Goal: Task Accomplishment & Management: Manage account settings

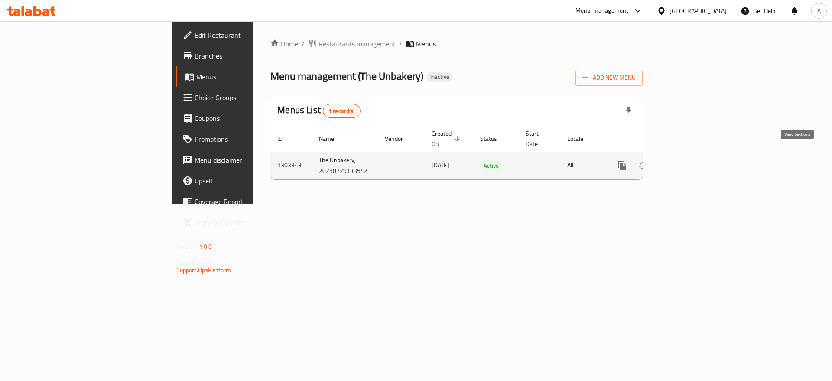
click at [690, 160] on icon "enhanced table" at bounding box center [685, 165] width 10 height 10
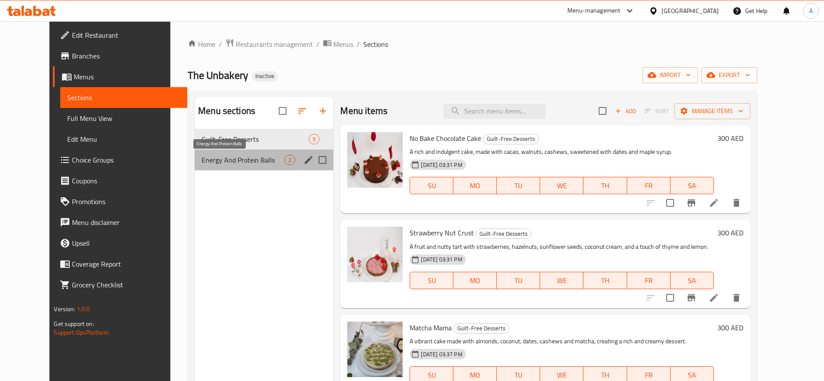
click at [230, 157] on span "Energy And Protein Balls" at bounding box center [243, 160] width 83 height 10
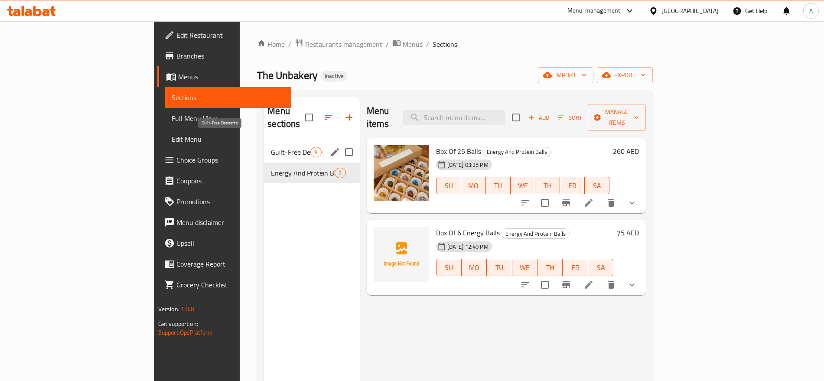
click at [271, 147] on span "Guilt-Free Desserts" at bounding box center [290, 152] width 39 height 10
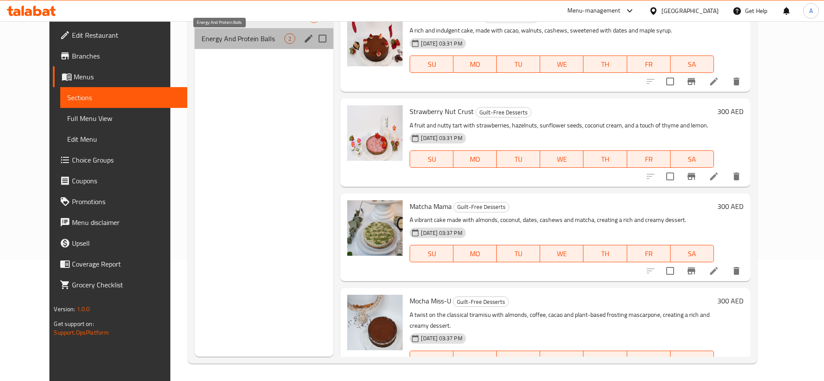
click at [256, 41] on span "Energy And Protein Balls" at bounding box center [243, 38] width 83 height 10
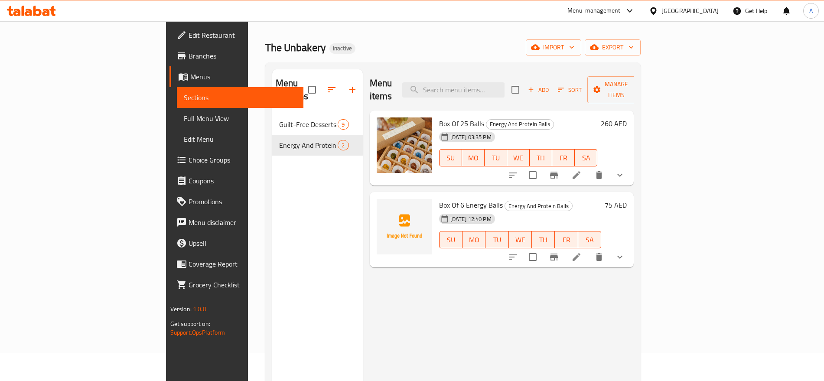
scroll to position [13, 0]
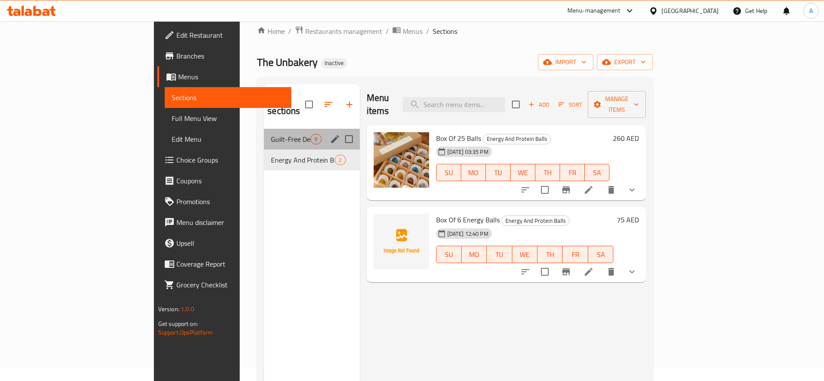
click at [264, 129] on div "Guilt-Free Desserts 9" at bounding box center [311, 139] width 95 height 21
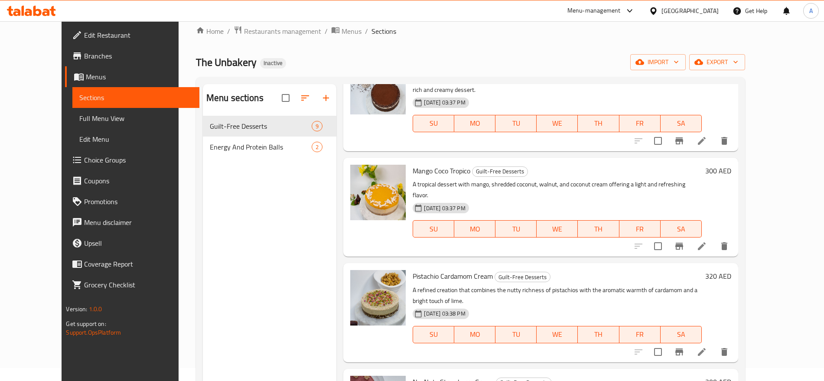
scroll to position [379, 0]
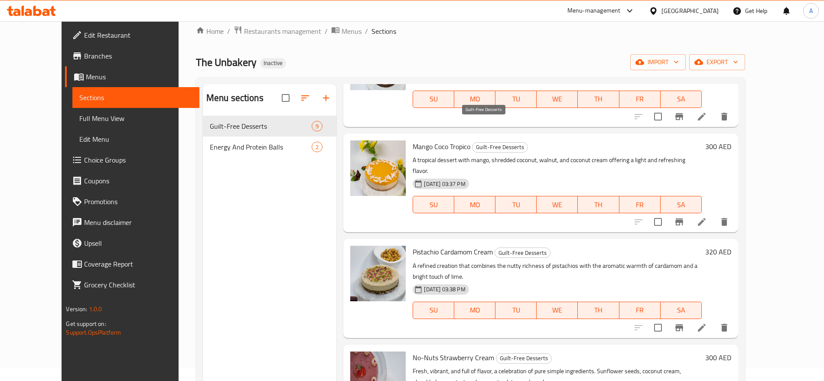
click at [489, 142] on span "Guilt-Free Desserts" at bounding box center [499, 147] width 55 height 10
copy span "Guilt-Free Desserts"
click at [79, 113] on span "Full Menu View" at bounding box center [135, 118] width 113 height 10
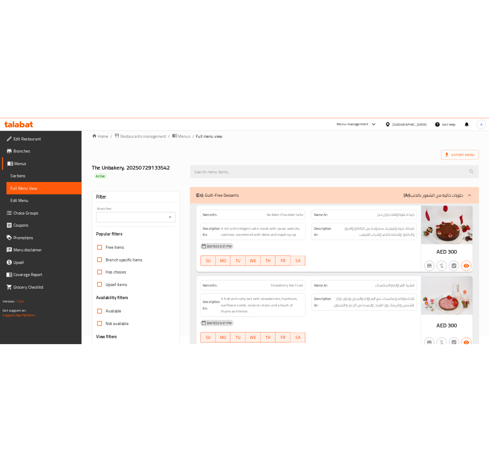
scroll to position [13, 0]
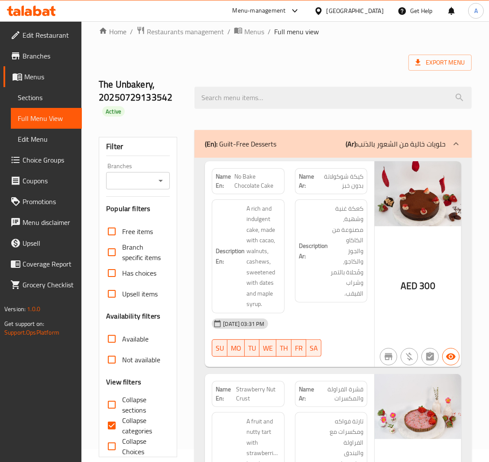
click at [29, 98] on span "Sections" at bounding box center [46, 97] width 57 height 10
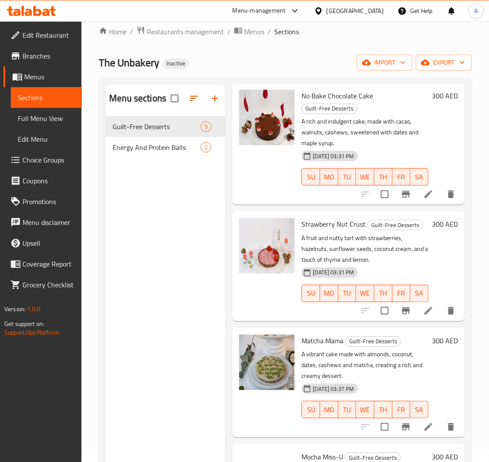
scroll to position [65, 0]
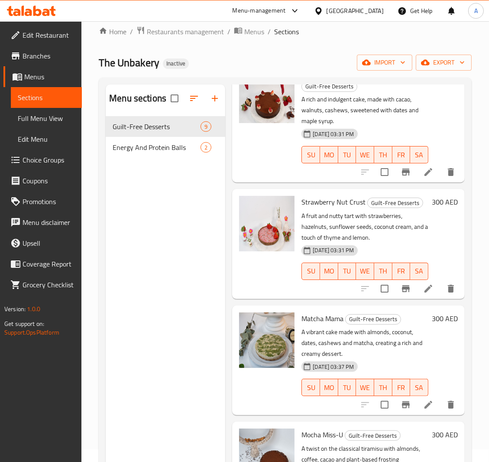
click at [423, 294] on icon at bounding box center [428, 288] width 10 height 10
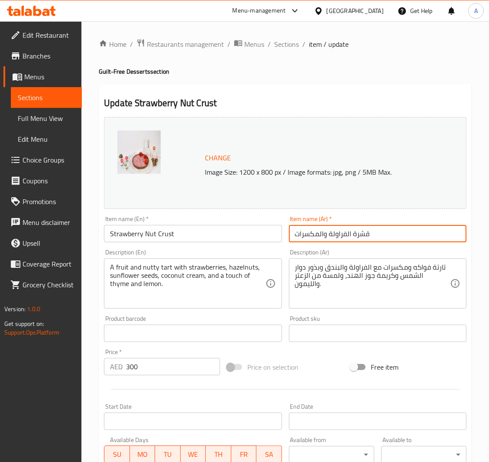
click at [364, 234] on input "قشرة الفراولة والمكسرات" at bounding box center [378, 233] width 178 height 17
type input "كراست الفراولة والمكسرات"
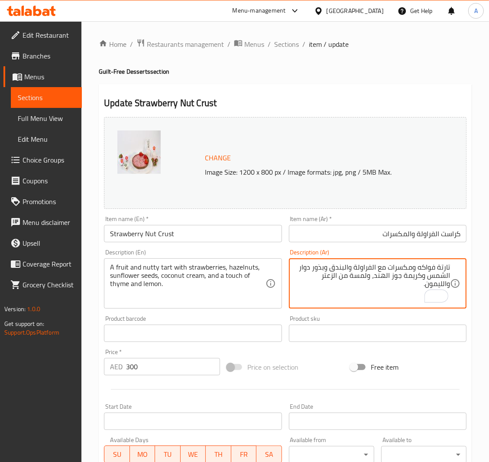
click at [438, 266] on textarea "تارتة فواكه ومكسرات مع الفراولة والبندق وبذور دوار الشمس وكريمة جوز الهند، ولمس…" at bounding box center [372, 283] width 155 height 41
click at [445, 273] on textarea "تارتة فواكه ومكسرات مع الفراولة والبندق وبذور دوار الشمس وكريمة جوز الهند، ولمس…" at bounding box center [372, 283] width 155 height 41
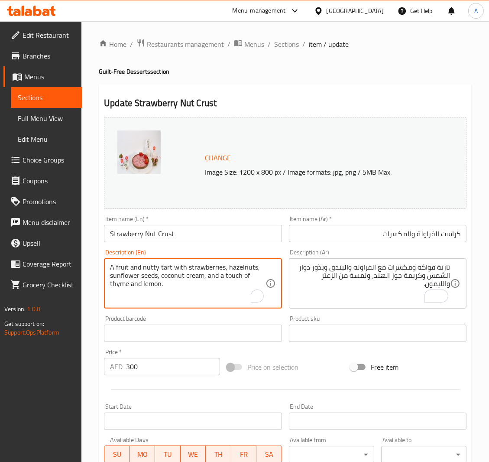
click at [161, 269] on textarea "A fruit and nutty tart with strawberries, hazelnuts, sunflower seeds, coconut c…" at bounding box center [187, 283] width 155 height 41
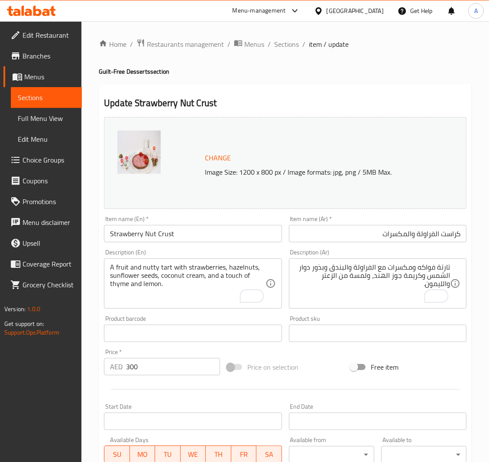
click at [373, 215] on div "Item name (Ar)   * كراست الفراولة والمكسرات Item name (Ar) *" at bounding box center [378, 228] width 185 height 33
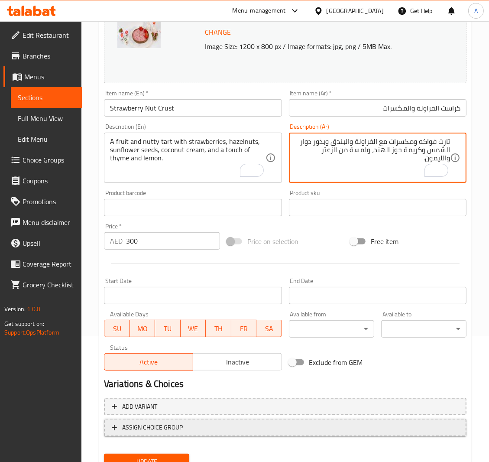
scroll to position [162, 0]
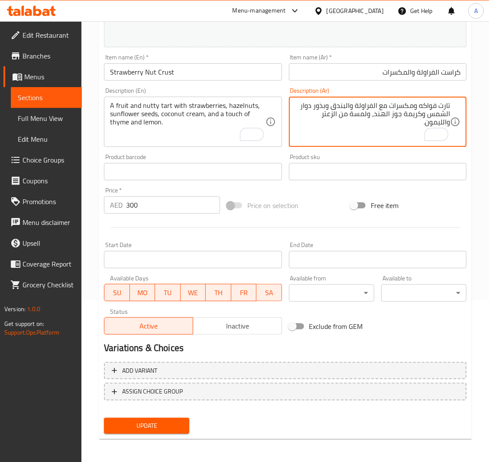
type textarea "تارت فواكه ومكسرات مع الفراولة والبندق وبذور دوار الشمس وكريمة جوز الهند، ولمسة…"
drag, startPoint x: 166, startPoint y: 424, endPoint x: 168, endPoint y: 416, distance: 8.1
click at [170, 381] on span "Update" at bounding box center [147, 425] width 72 height 11
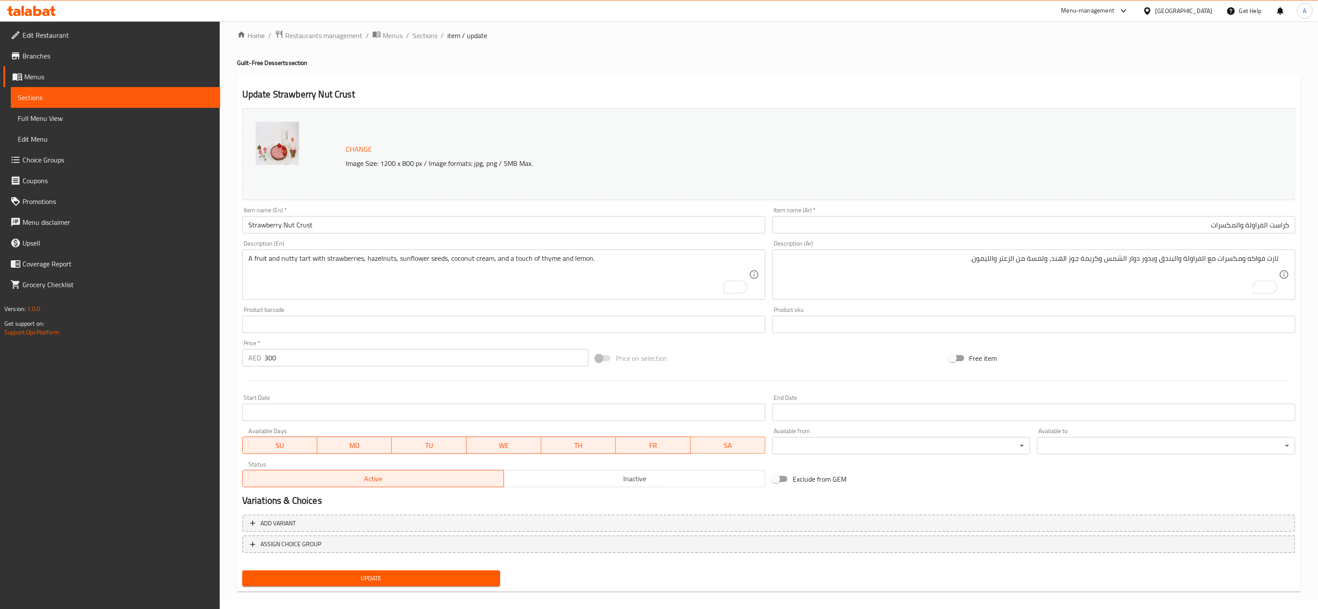
scroll to position [16, 0]
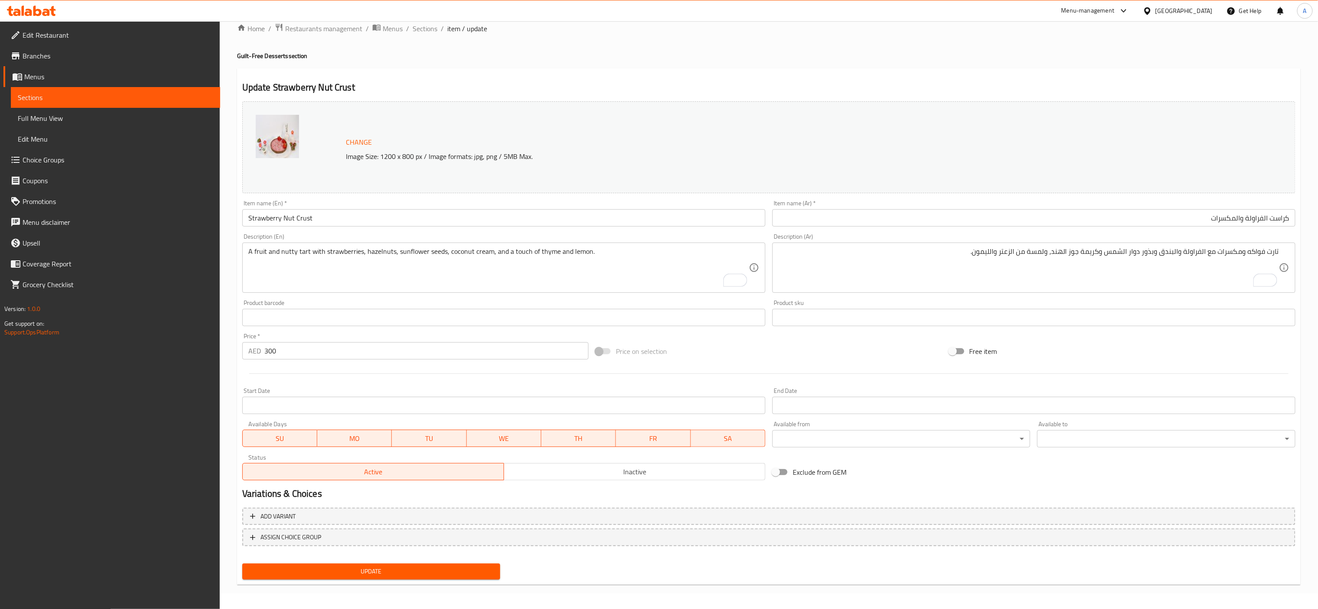
drag, startPoint x: 676, startPoint y: 194, endPoint x: 760, endPoint y: 56, distance: 160.8
click at [760, 56] on h4 "Guilt-Free Desserts section" at bounding box center [769, 56] width 1064 height 9
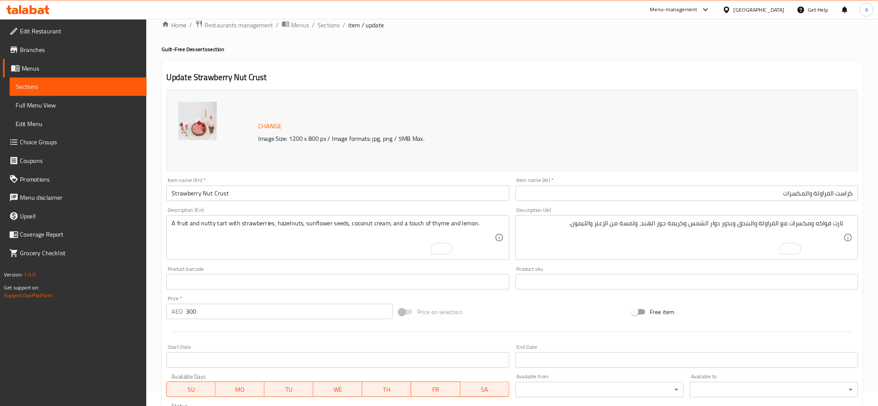
scroll to position [16, 0]
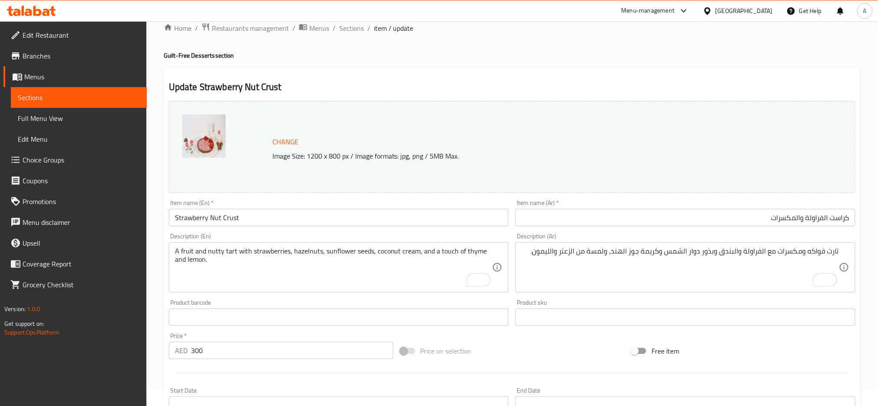
click at [353, 18] on div "Menu-management United Arab Emirates Get Help A" at bounding box center [439, 10] width 878 height 21
click at [356, 28] on span "Sections" at bounding box center [351, 28] width 25 height 10
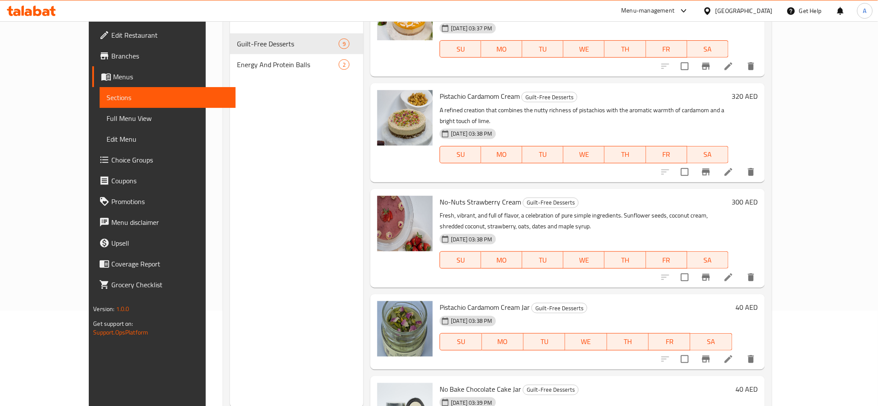
scroll to position [121, 0]
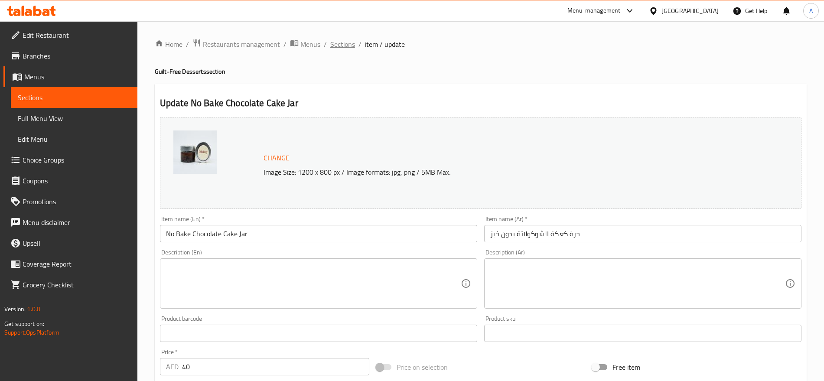
click at [351, 43] on span "Sections" at bounding box center [342, 44] width 25 height 10
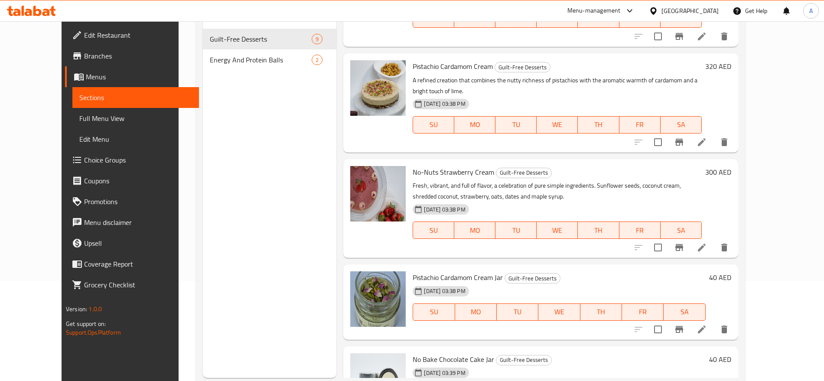
scroll to position [121, 0]
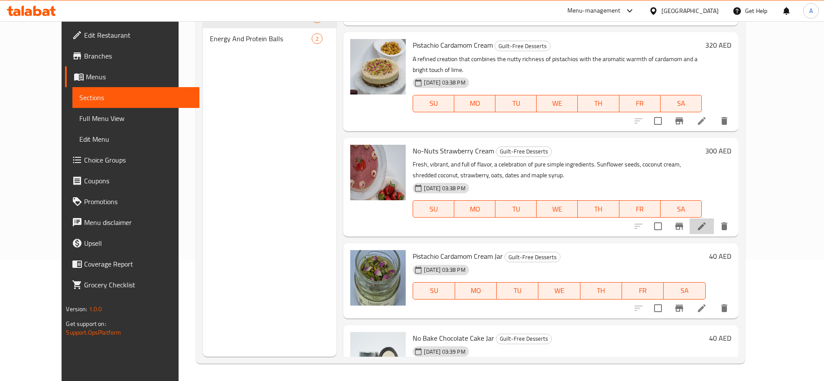
click at [714, 218] on li at bounding box center [702, 226] width 24 height 16
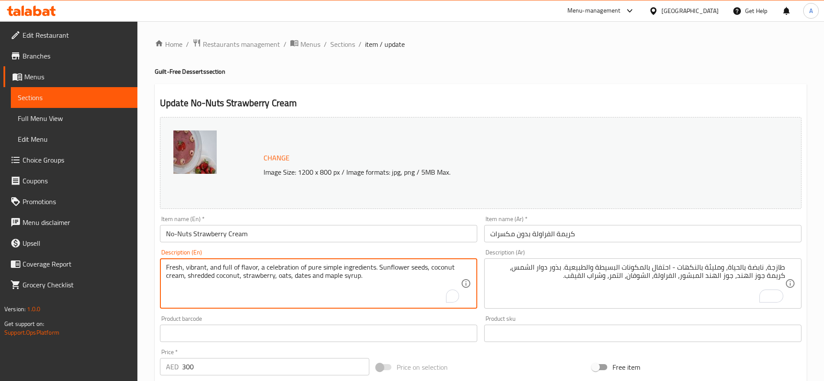
click at [194, 270] on textarea "Fresh, vibrant, and full of flavor, a celebration of pure simple ingredients. S…" at bounding box center [313, 283] width 295 height 41
type textarea "Fresh, and full of flavor, a celebration of pure simple ingredients. Sunflower …"
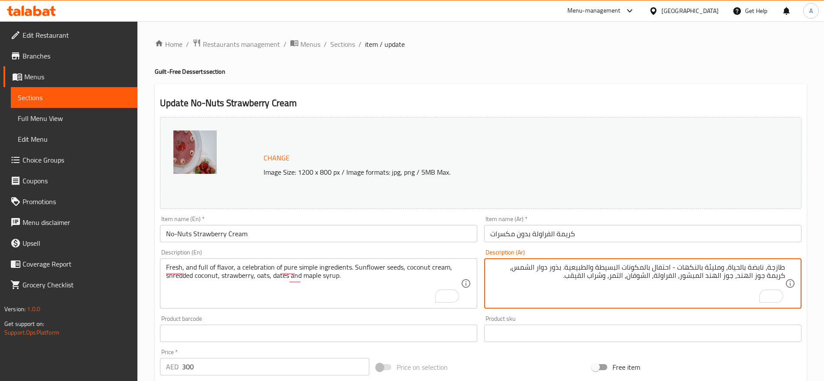
drag, startPoint x: 737, startPoint y: 267, endPoint x: 755, endPoint y: 263, distance: 18.3
click at [754, 263] on textarea "طازجة، نابضة بالحياة، ومليئة بالنكهات - احتفال بالمكونات البسيطة والطبيعية. بذو…" at bounding box center [637, 283] width 295 height 41
click at [760, 263] on textarea "طازجة، نابضة بالحياة، ومليئة بالنكهات - احتفال بالمكونات البسيطة والطبيعية. بذو…" at bounding box center [637, 283] width 295 height 41
click at [740, 268] on textarea "طازجة، نابضة بالحياة، ومليئة بالنكهات - احتفال بالمكونات البسيطة والطبيعية. بذو…" at bounding box center [637, 283] width 295 height 41
drag, startPoint x: 740, startPoint y: 268, endPoint x: 755, endPoint y: 270, distance: 15.4
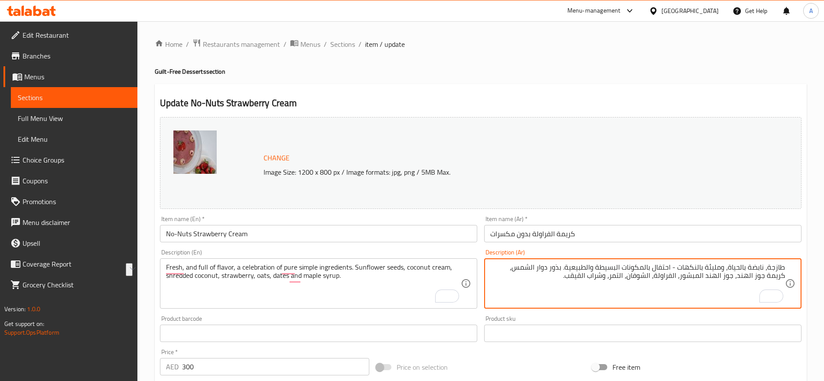
click at [755, 270] on textarea "طازجة، نابضة بالحياة، ومليئة بالنكهات - احتفال بالمكونات البسيطة والطبيعية. بذو…" at bounding box center [637, 283] width 295 height 41
type textarea "طازجة، ومليئة بالنكهات - احتفال بالمكونات البسيطة والطبيعية. بذور دوار الشمس، ك…"
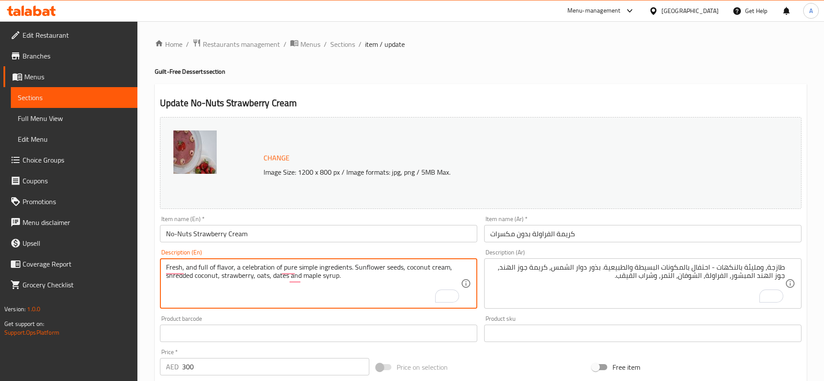
click at [256, 270] on textarea "Fresh, and full of flavor, a celebration of pure simple ingredients. Sunflower …" at bounding box center [313, 283] width 295 height 41
type textarea "Fresh, and full of flavor, pure simple ingredients. Sunflower seeds, coconut cr…"
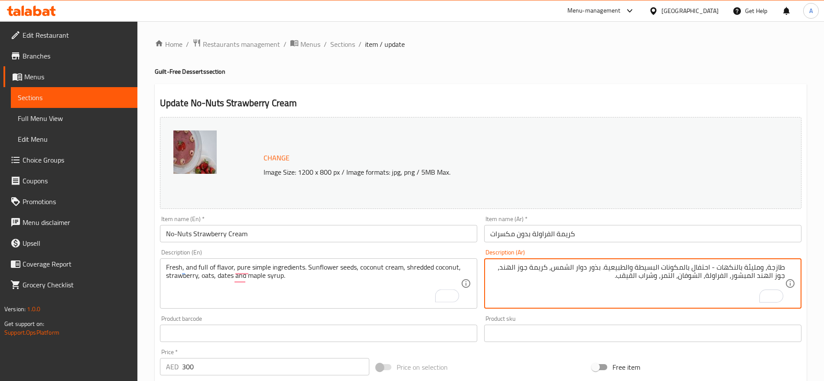
click at [703, 269] on textarea "طازجة، ومليئة بالنكهات - احتفال بالمكونات البسيطة والطبيعية. بذور دوار الشمس، ك…" at bounding box center [637, 283] width 295 height 41
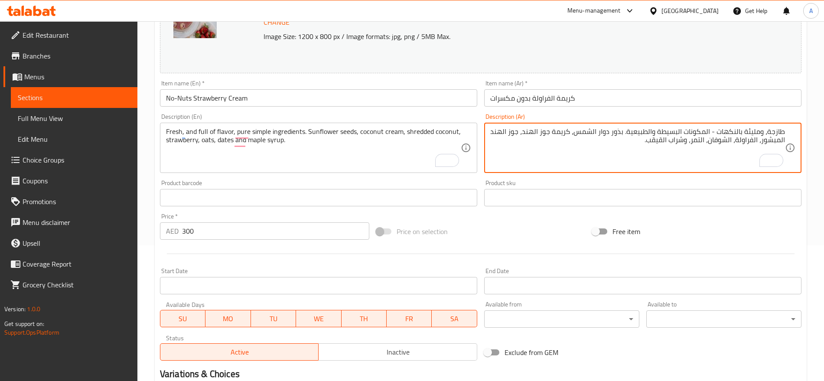
scroll to position [244, 0]
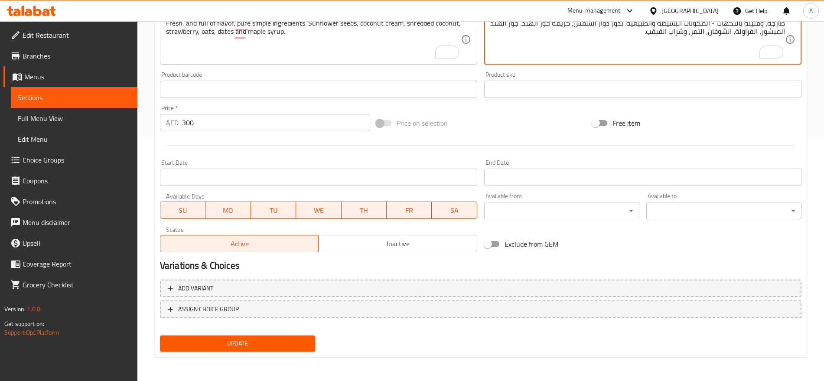
type textarea "طازجة، ومليئة بالنكهات - المكونات البسيطة والطبيعية. بذور دوار الشمس، كريمة جوز…"
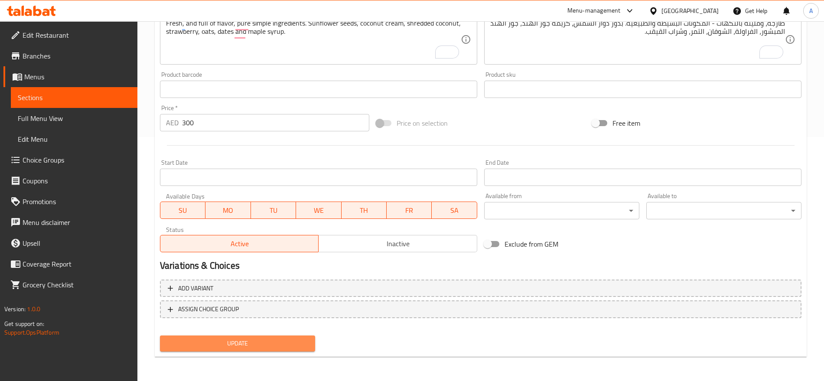
click at [301, 336] on button "Update" at bounding box center [237, 343] width 155 height 16
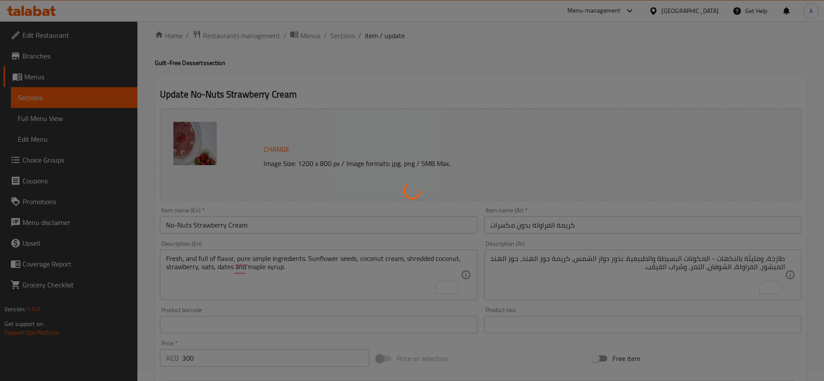
scroll to position [0, 0]
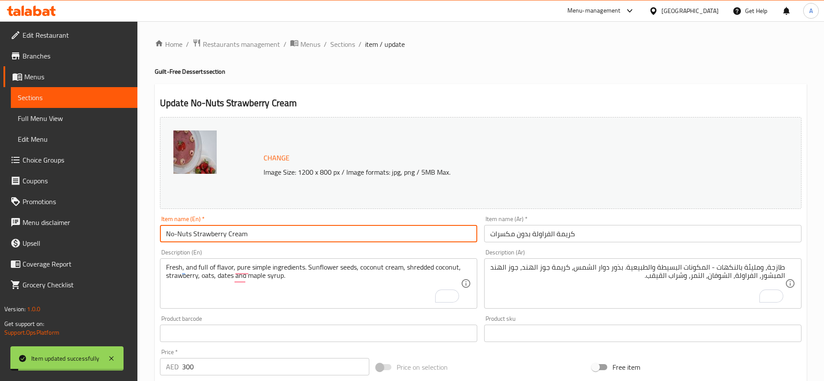
drag, startPoint x: 283, startPoint y: 234, endPoint x: 281, endPoint y: 241, distance: 7.6
click at [281, 241] on input "No-Nuts Strawberry Cream" at bounding box center [318, 233] width 317 height 17
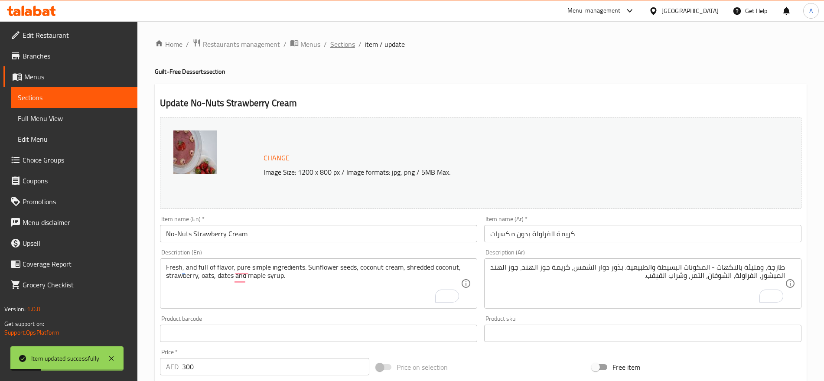
click at [339, 40] on span "Sections" at bounding box center [342, 44] width 25 height 10
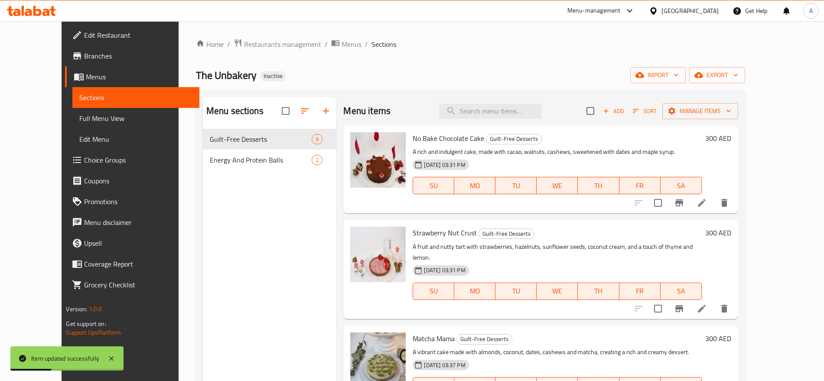
drag, startPoint x: 372, startPoint y: 94, endPoint x: 372, endPoint y: 89, distance: 5.6
click at [372, 92] on div "Menu sections Guilt-Free Desserts 9 Energy And Protein Balls 2 Menu items Add S…" at bounding box center [470, 287] width 549 height 395
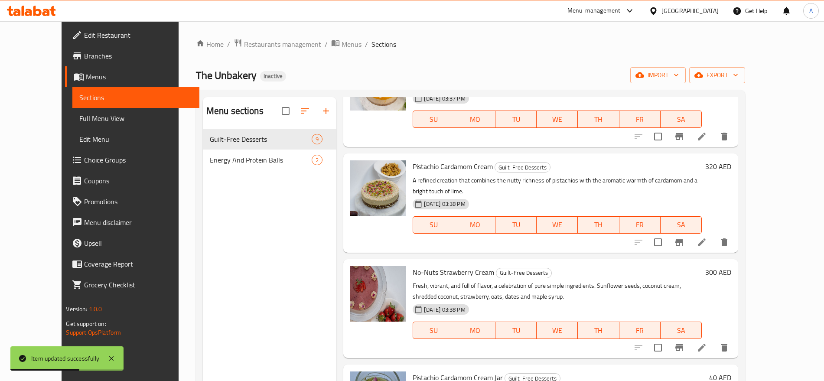
scroll to position [423, 0]
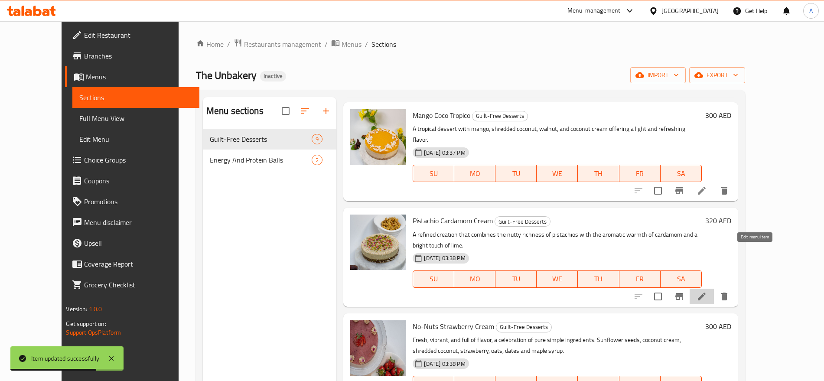
click at [707, 291] on icon at bounding box center [701, 296] width 10 height 10
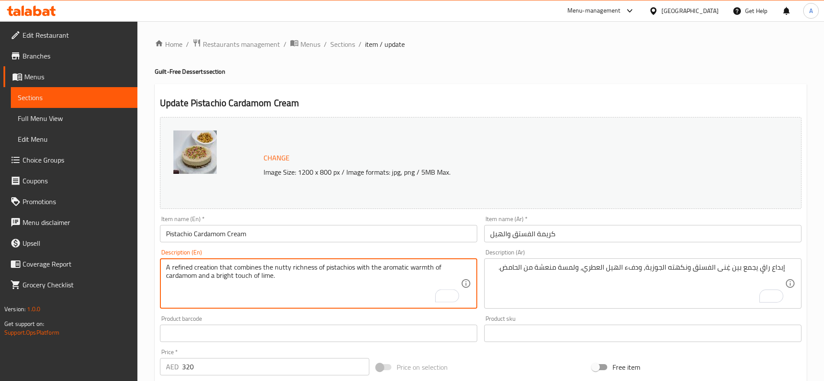
click at [226, 270] on textarea "A refined creation that combines the nutty richness of pistachios with the arom…" at bounding box center [313, 283] width 295 height 41
click at [227, 270] on textarea "A refined creation that combines the nutty richness of pistachios with the arom…" at bounding box center [313, 283] width 295 height 41
click at [219, 270] on textarea "Aa refined creation tht combines the nutty richness of pistachios with the arom…" at bounding box center [313, 283] width 295 height 41
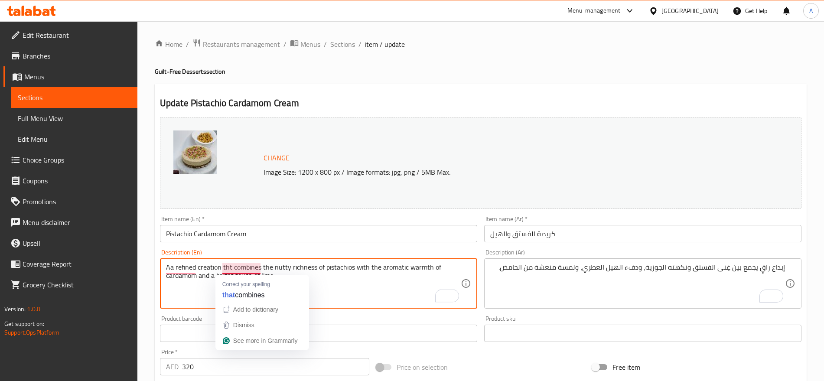
click at [223, 270] on textarea "Aa refined creation tht combines the nutty richness of pistachios with the arom…" at bounding box center [313, 283] width 295 height 41
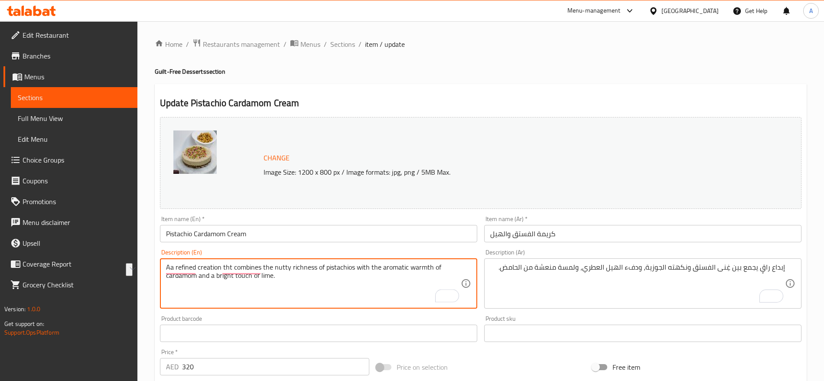
drag, startPoint x: 223, startPoint y: 270, endPoint x: 163, endPoint y: 263, distance: 60.3
click at [163, 263] on div "Aa refined creation tht combines the nutty richness of pistachios with the arom…" at bounding box center [318, 283] width 317 height 50
type textarea "combines the nutty richness of pistachios with the aromatic warmth of cardamom …"
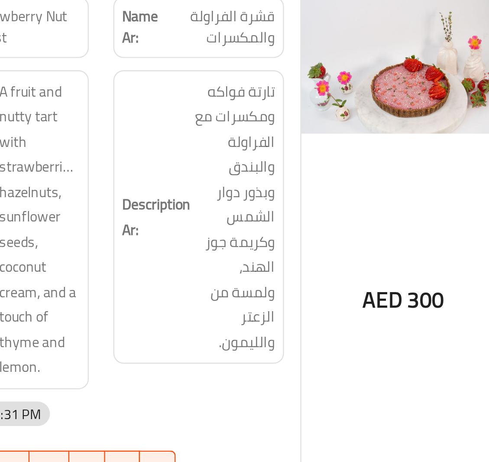
scroll to position [131, 0]
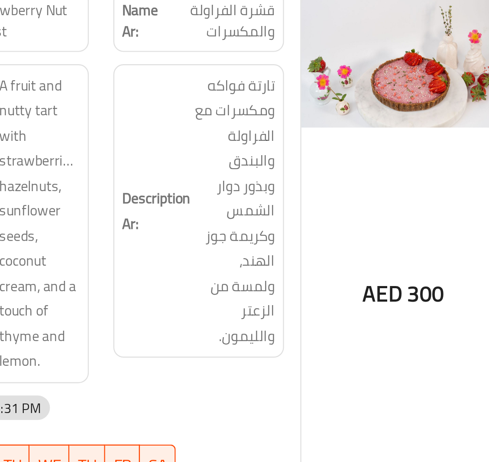
click at [320, 348] on strong "Description Ar:" at bounding box center [313, 355] width 29 height 21
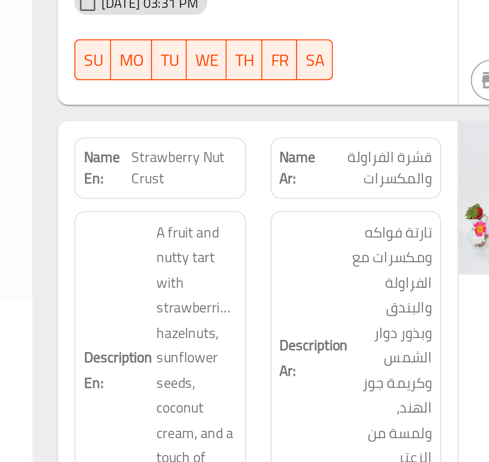
scroll to position [131, 0]
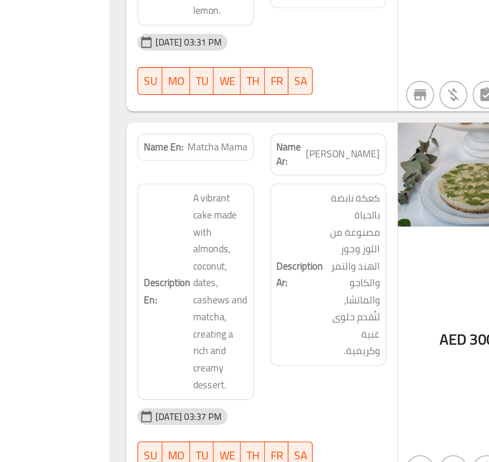
scroll to position [390, 0]
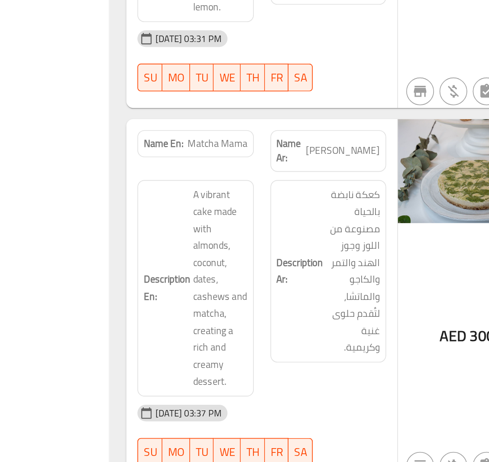
click at [297, 306] on div "Description Ar: كعكة نابضة بالحياة مصنوعة من اللوز وجوز الهند والتمر والكاجو وا…" at bounding box center [331, 326] width 72 height 114
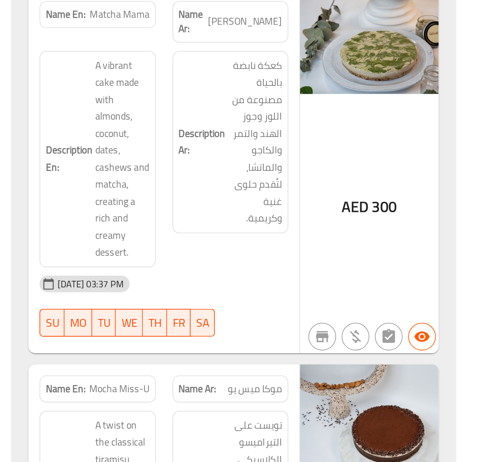
scroll to position [454, 0]
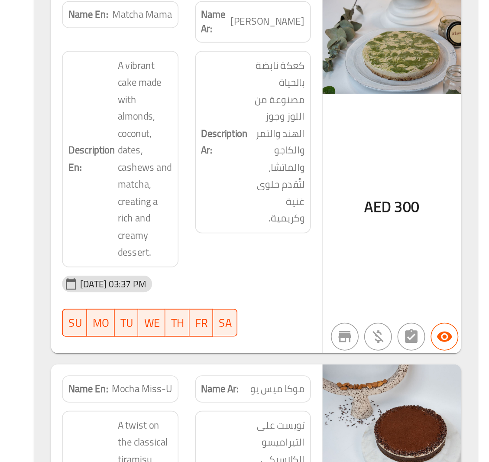
click at [411, 286] on div "AED 300" at bounding box center [418, 280] width 87 height 227
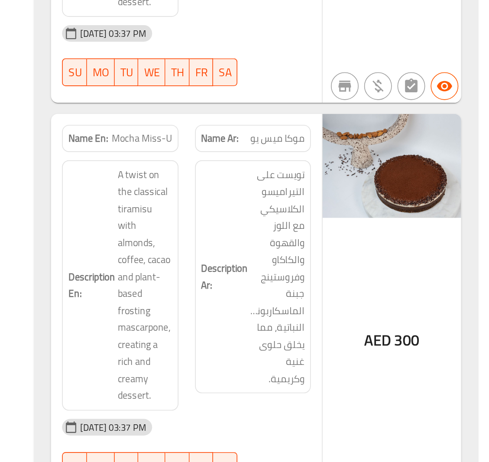
scroll to position [657, 0]
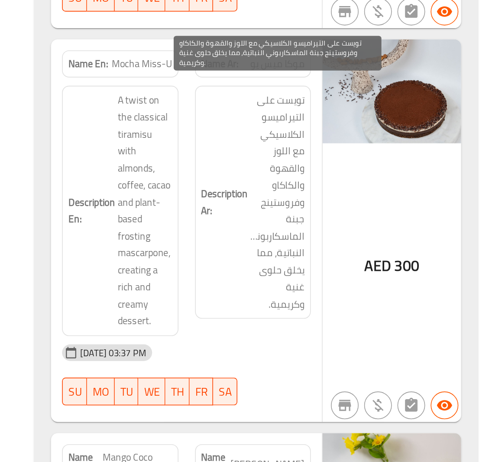
click at [350, 293] on span "تويست على التيراميسو الكلاسيكي مع اللوز والقهوة والكاكاو وفروستينج جبنة الماسكا…" at bounding box center [347, 300] width 34 height 138
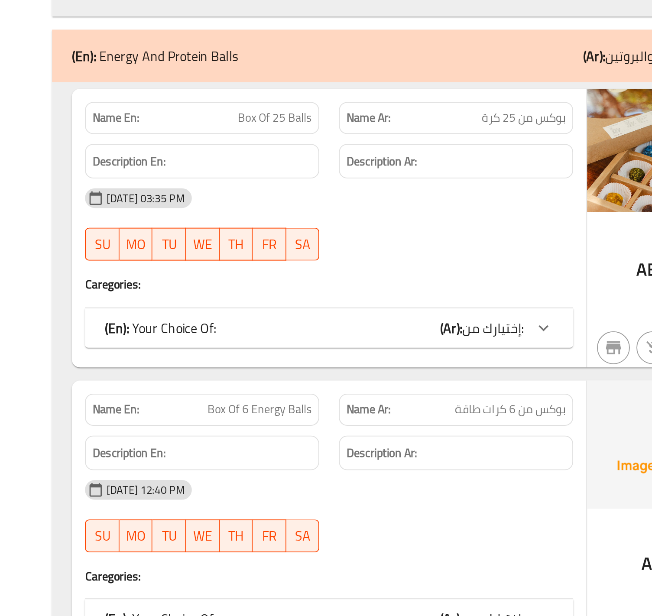
scroll to position [1111, 0]
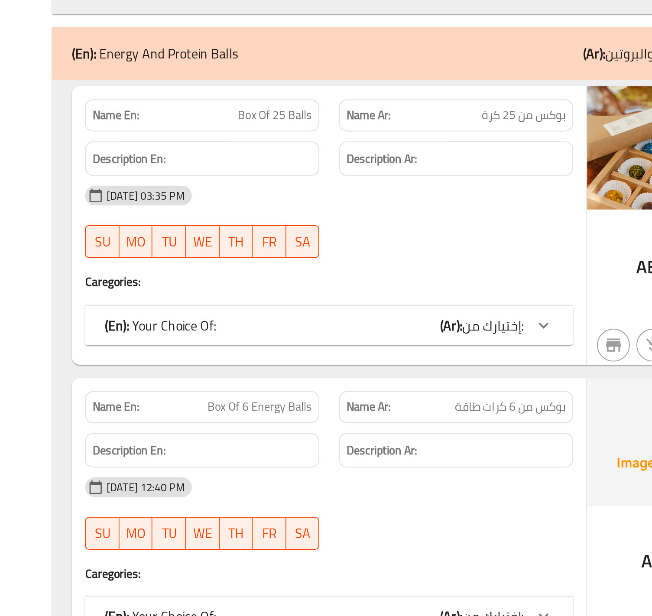
click at [453, 462] on div "(En): Your Choice Of: (Ar): إختيارك من:" at bounding box center [393, 463] width 221 height 10
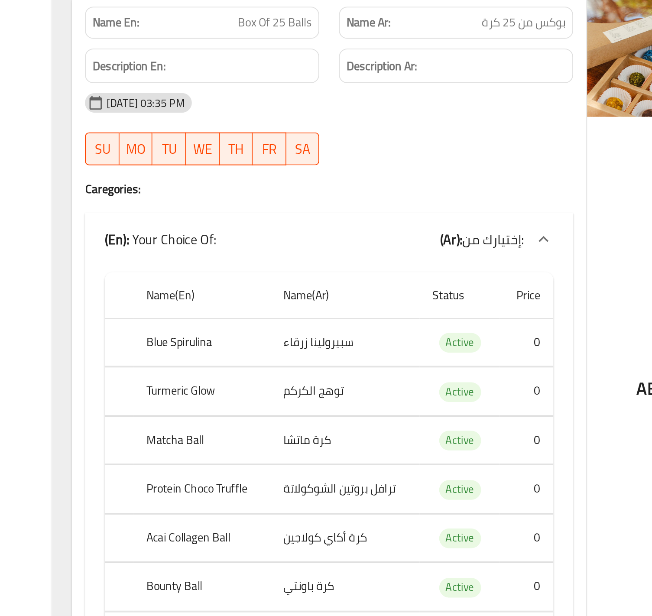
scroll to position [1203, 0]
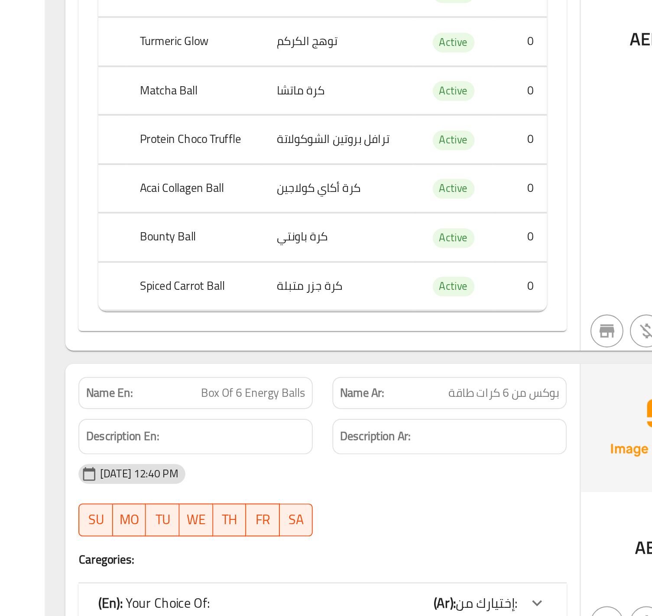
scroll to position [1407, 0]
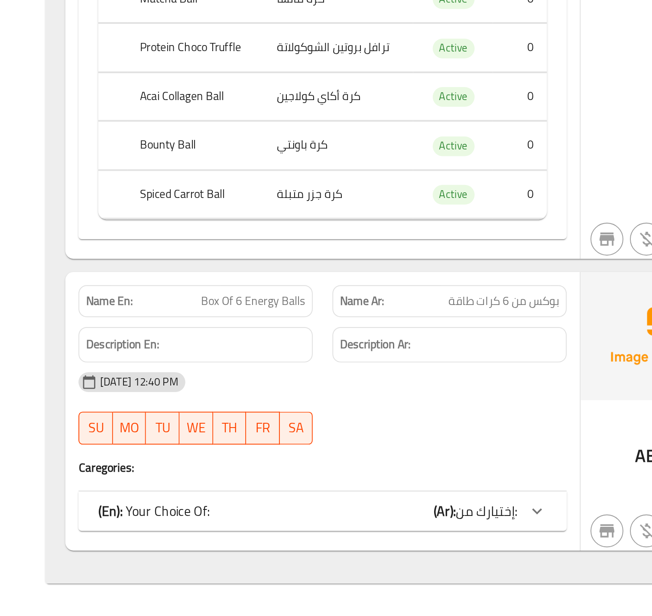
click at [439, 190] on div "(En): Your Choice Of: (Ar): إختيارك من:" at bounding box center [393, 184] width 221 height 10
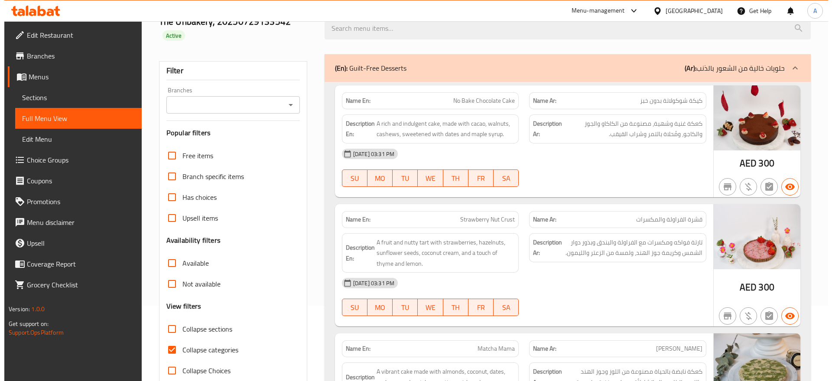
scroll to position [0, 0]
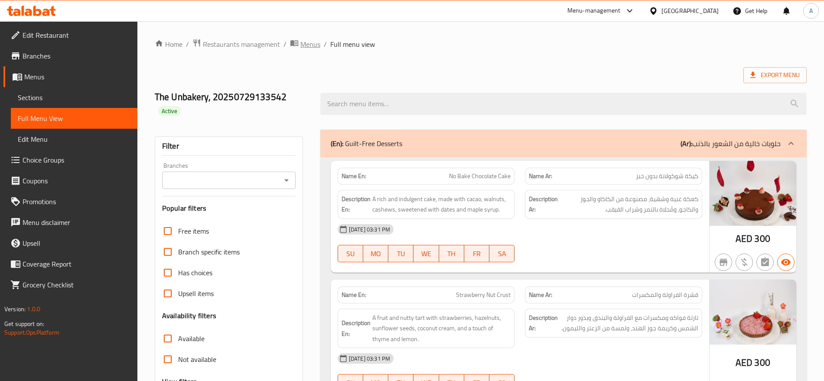
click at [300, 42] on span "Menus" at bounding box center [310, 44] width 20 height 10
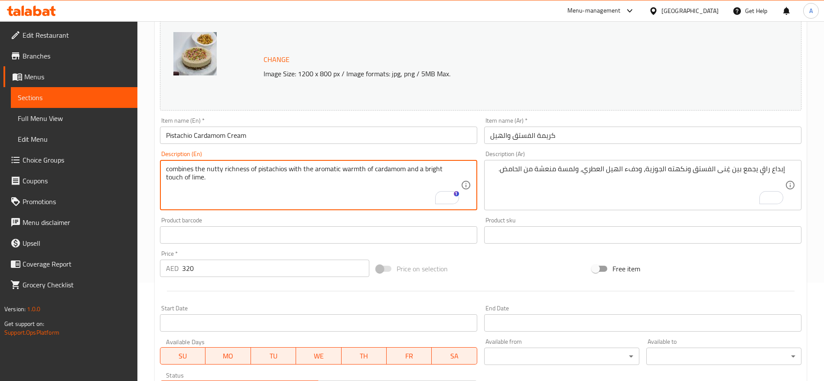
scroll to position [108, 0]
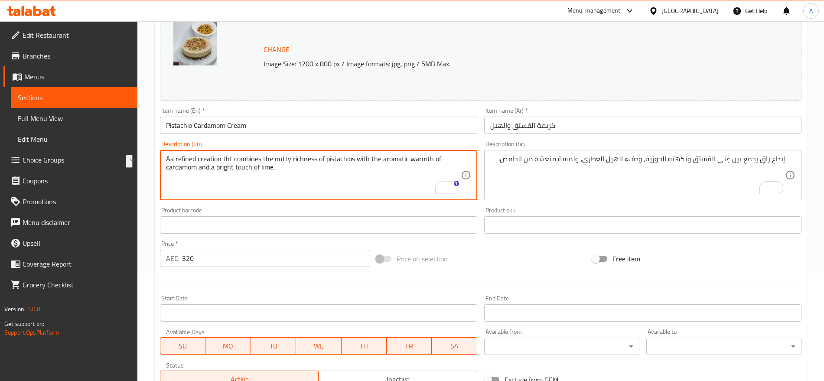
type textarea "A refined creation that combines the nutty richness of pistachios with the arom…"
click at [240, 184] on textarea "A refined creation that combines the nutty richness of pistachios with the arom…" at bounding box center [313, 175] width 295 height 41
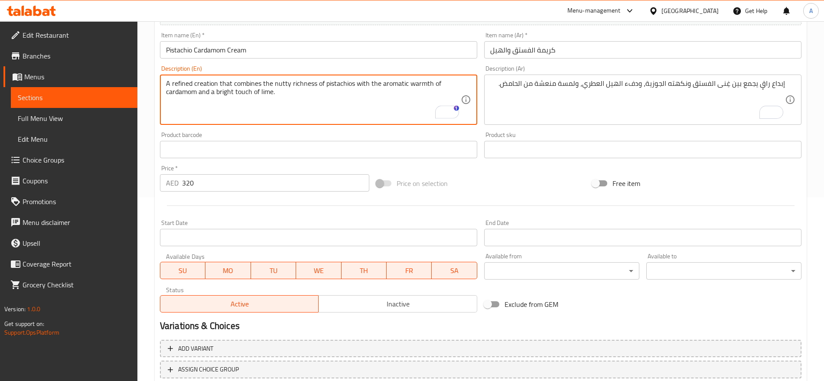
scroll to position [244, 0]
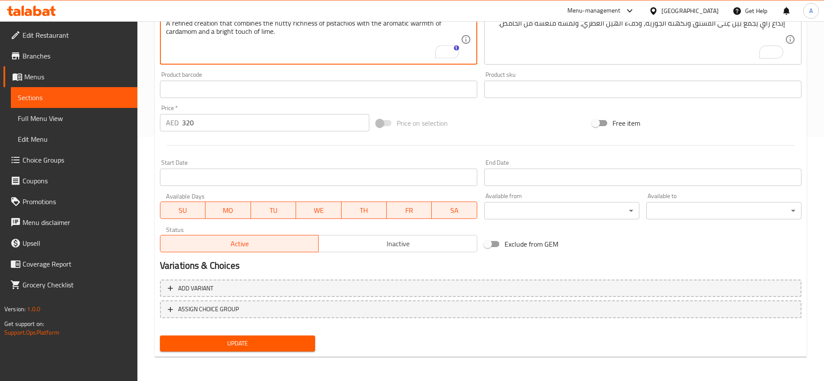
click at [222, 340] on span "Update" at bounding box center [237, 343] width 141 height 11
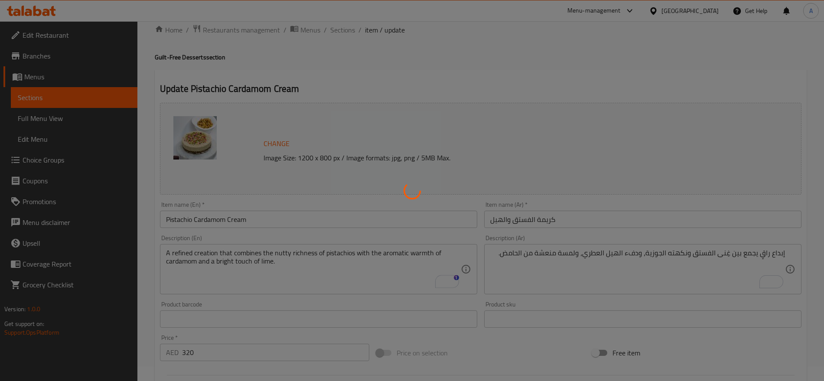
scroll to position [0, 0]
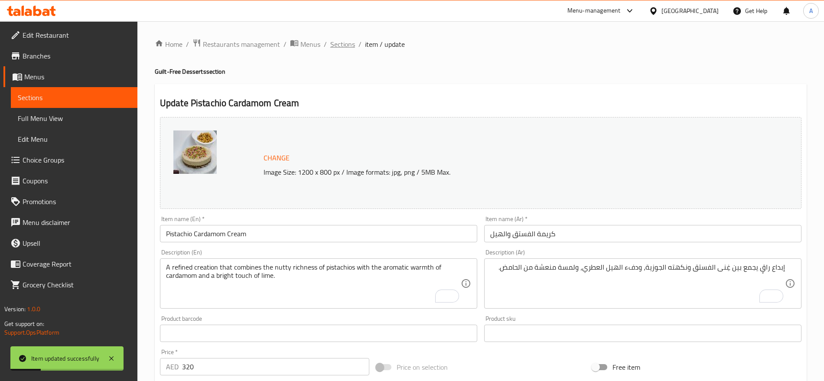
click at [343, 46] on span "Sections" at bounding box center [342, 44] width 25 height 10
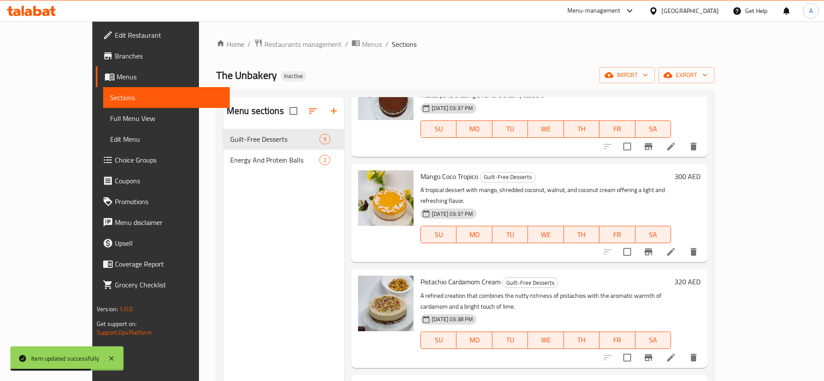
scroll to position [388, 0]
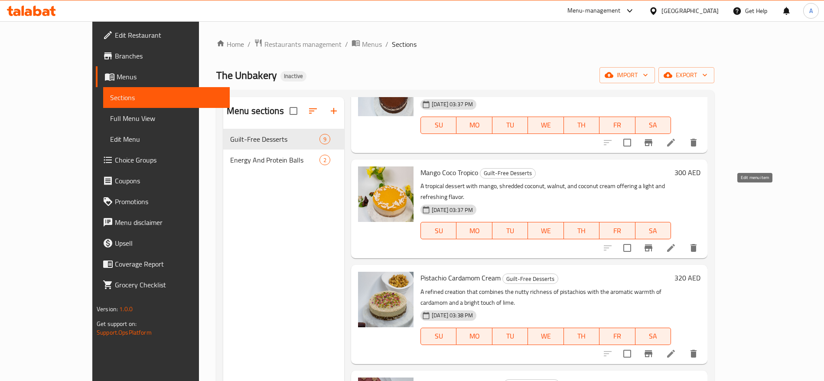
click at [676, 243] on icon at bounding box center [671, 248] width 10 height 10
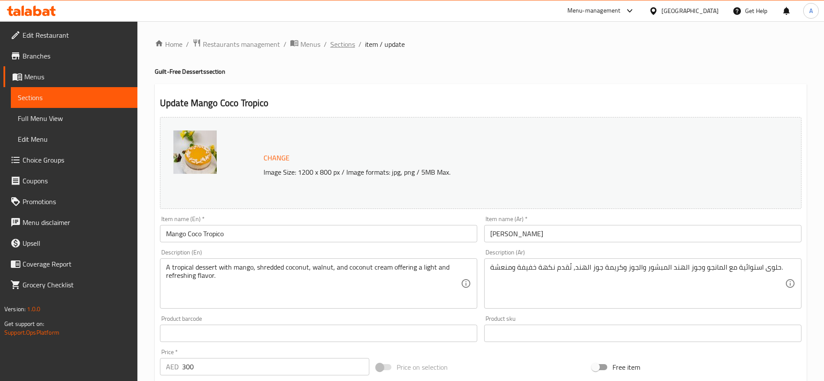
click at [348, 45] on span "Sections" at bounding box center [342, 44] width 25 height 10
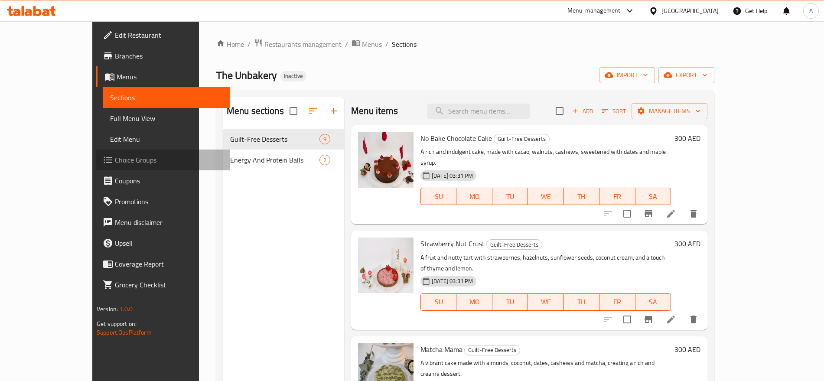
click at [115, 157] on span "Choice Groups" at bounding box center [169, 160] width 108 height 10
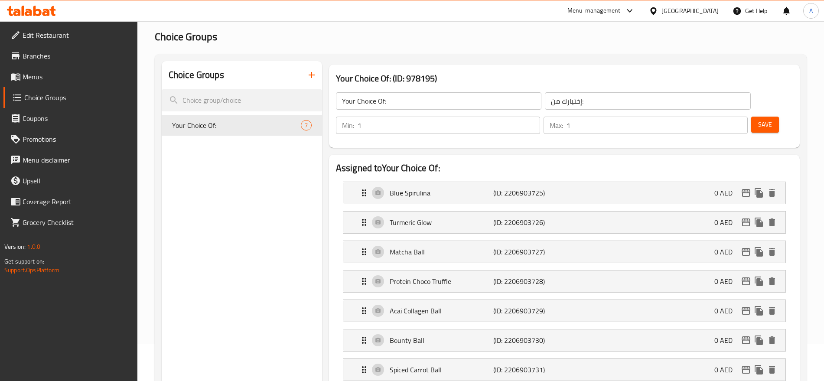
scroll to position [42, 0]
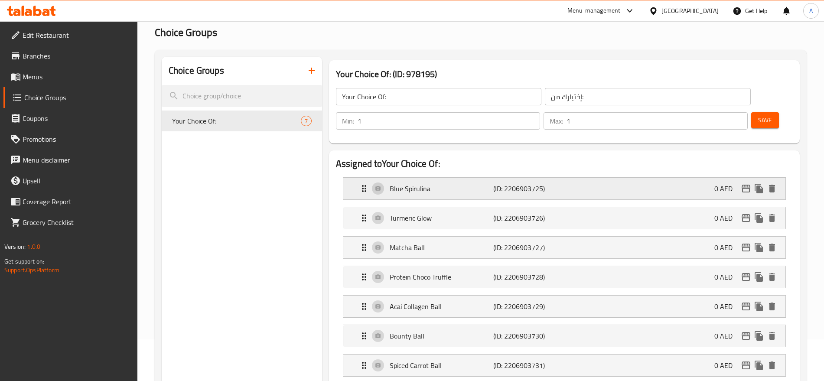
click at [477, 178] on div "Blue Spirulina (ID: 2206903725) 0 AED" at bounding box center [567, 189] width 416 height 22
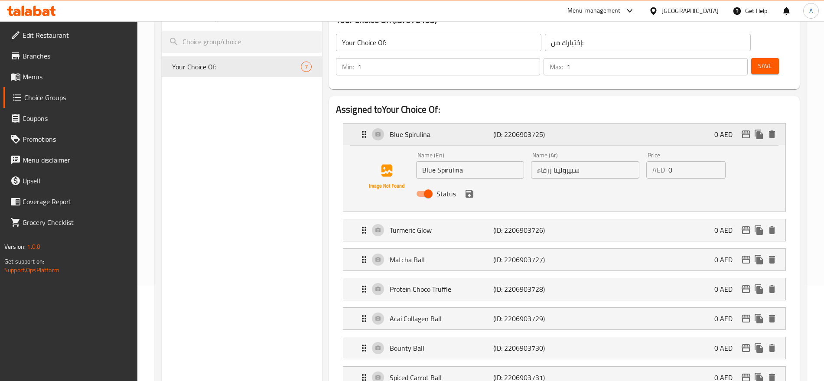
scroll to position [97, 0]
click at [464, 218] on div "Turmeric Glow (ID: 2206903726) 0 AED" at bounding box center [567, 229] width 416 height 22
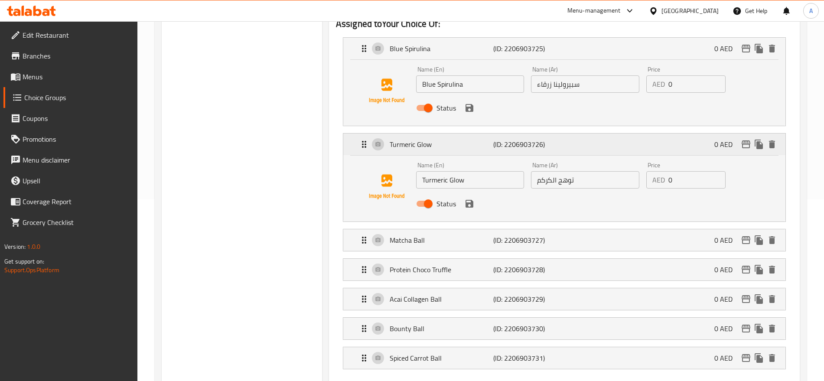
scroll to position [182, 0]
click at [568, 170] on input "توهج الكركم" at bounding box center [585, 178] width 108 height 17
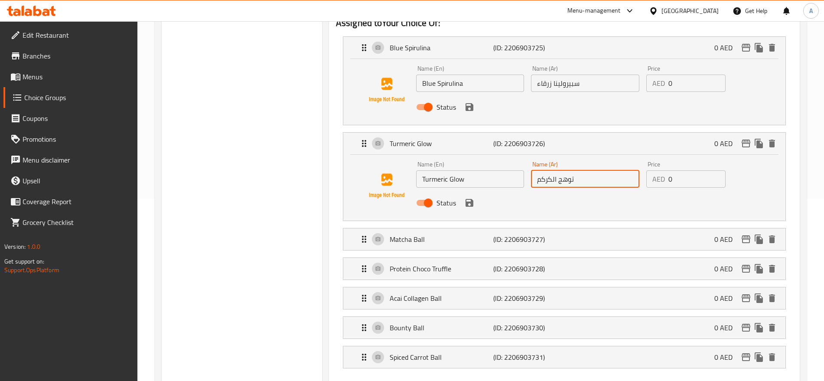
click at [568, 170] on input "توهج الكركم" at bounding box center [585, 178] width 108 height 17
drag, startPoint x: 552, startPoint y: 154, endPoint x: 607, endPoint y: 158, distance: 55.2
click at [607, 170] on input "توهج الكركم" at bounding box center [585, 178] width 108 height 17
click at [568, 170] on input "توهج الكركم" at bounding box center [585, 178] width 108 height 17
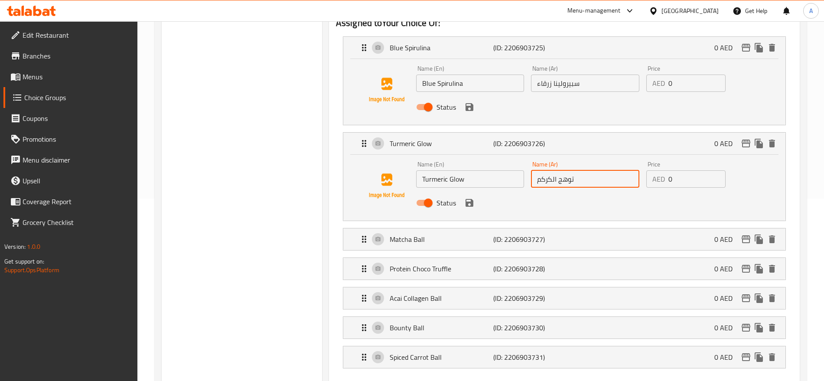
click at [568, 170] on input "توهج الكركم" at bounding box center [585, 178] width 108 height 17
click at [623, 170] on input "توهج الكركم" at bounding box center [585, 178] width 108 height 17
click at [514, 234] on p "(ID: 2206903727)" at bounding box center [527, 239] width 69 height 10
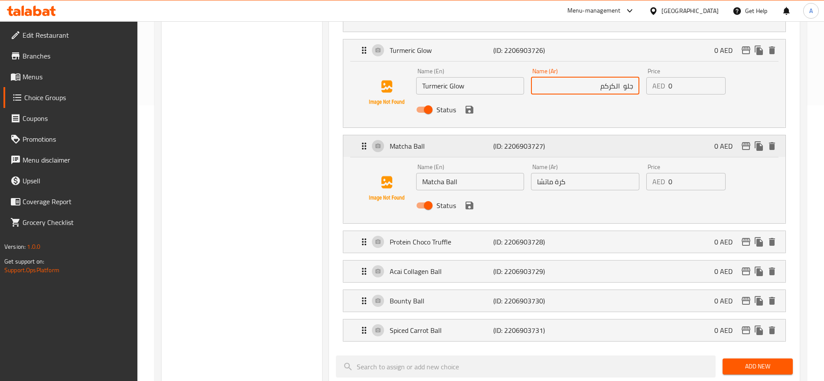
scroll to position [348, 0]
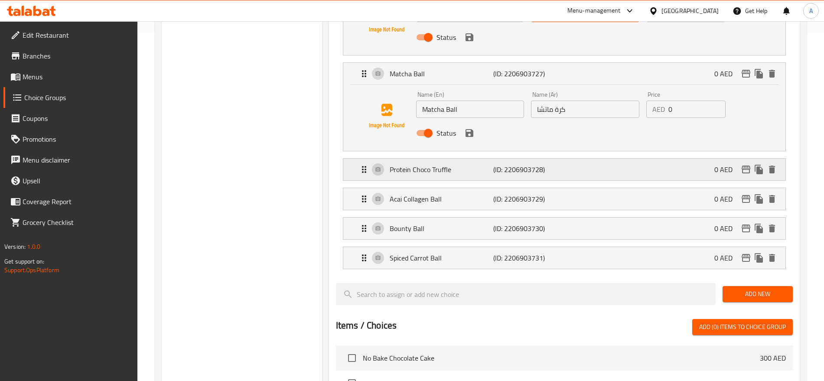
click at [520, 164] on p "(ID: 2206903728)" at bounding box center [527, 169] width 69 height 10
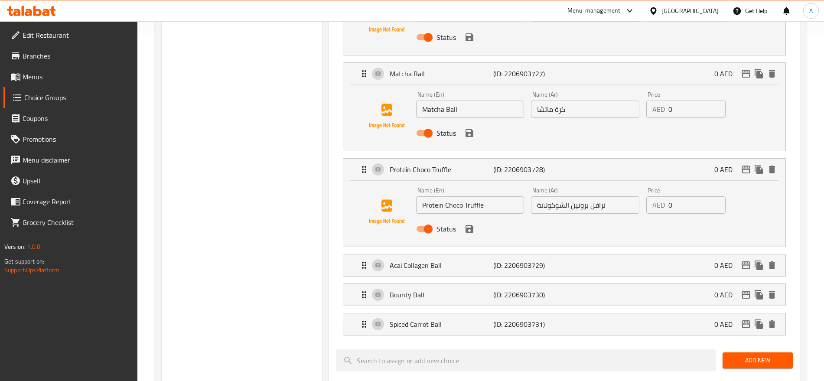
type input "جلو الكركم"
drag, startPoint x: 547, startPoint y: 181, endPoint x: 528, endPoint y: 183, distance: 19.2
click at [528, 184] on div "Name (Ar) ترافل بروتين الشوكولاتة Name (Ar)" at bounding box center [584, 200] width 115 height 33
click at [555, 196] on input "ترافل بروتين الشوكو" at bounding box center [585, 204] width 108 height 17
click at [494, 254] on div "Acai Collagen Ball (ID: 2206903729) 0 AED Name (En) Acai Collagen Ball Name (En…" at bounding box center [564, 265] width 443 height 23
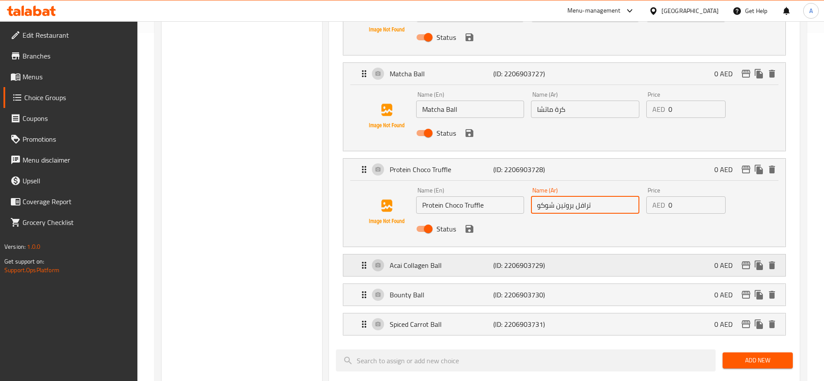
click at [494, 254] on div "Acai Collagen Ball (ID: 2206903729) 0 AED" at bounding box center [567, 265] width 416 height 22
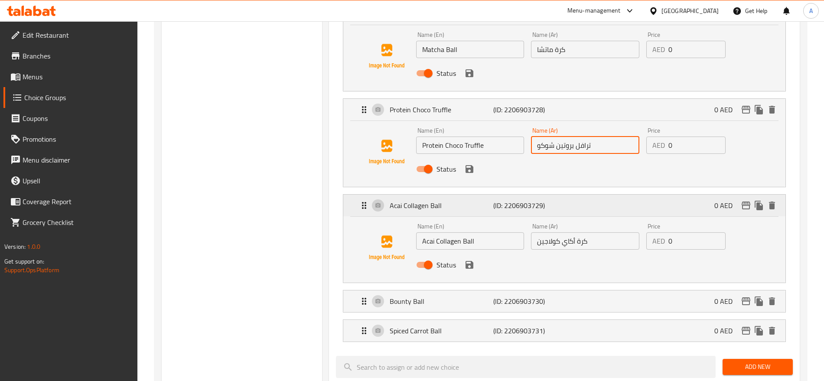
scroll to position [409, 0]
click at [471, 295] on p "Bounty Ball" at bounding box center [442, 300] width 104 height 10
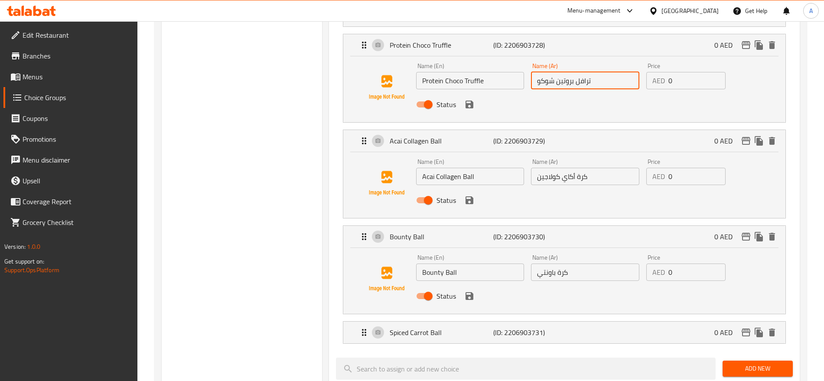
scroll to position [476, 0]
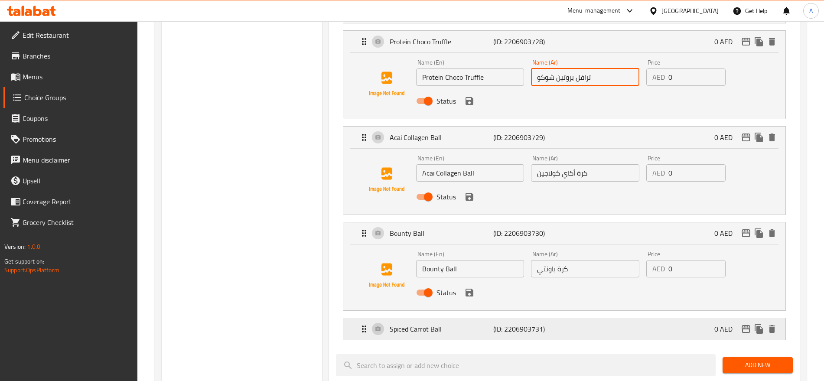
click at [482, 318] on div "Spiced Carrot Ball (ID: 2206903731) 0 AED" at bounding box center [567, 329] width 416 height 22
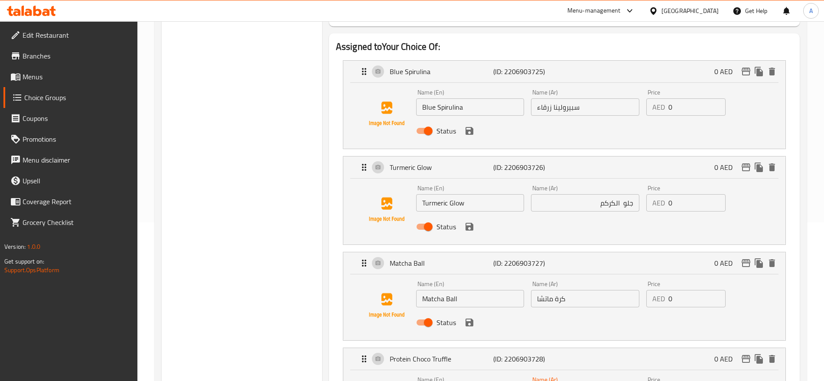
scroll to position [0, 0]
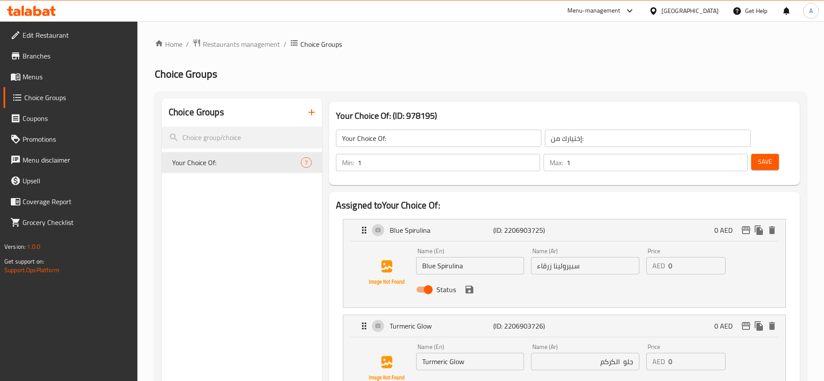
type input "ترافل بروتين شوكو"
click at [751, 154] on button "Save" at bounding box center [765, 162] width 28 height 16
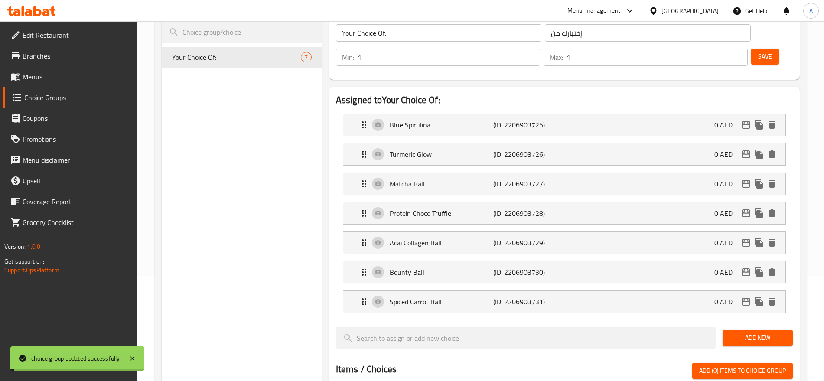
scroll to position [110, 0]
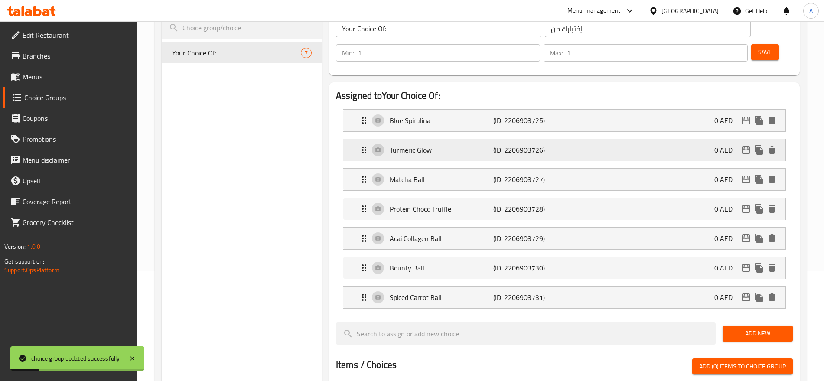
click at [538, 145] on p "(ID: 2206903726)" at bounding box center [527, 150] width 69 height 10
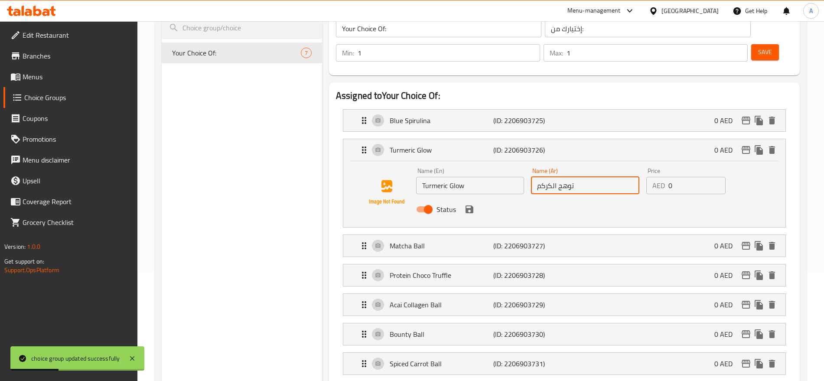
click at [569, 177] on input "توهج الكركم" at bounding box center [585, 185] width 108 height 17
click at [625, 177] on input "توهج الكركم" at bounding box center [585, 185] width 108 height 17
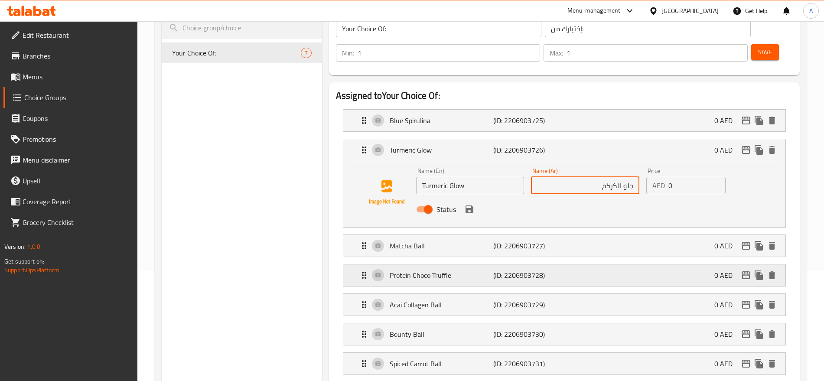
click at [441, 270] on p "Protein Choco Truffle" at bounding box center [442, 275] width 104 height 10
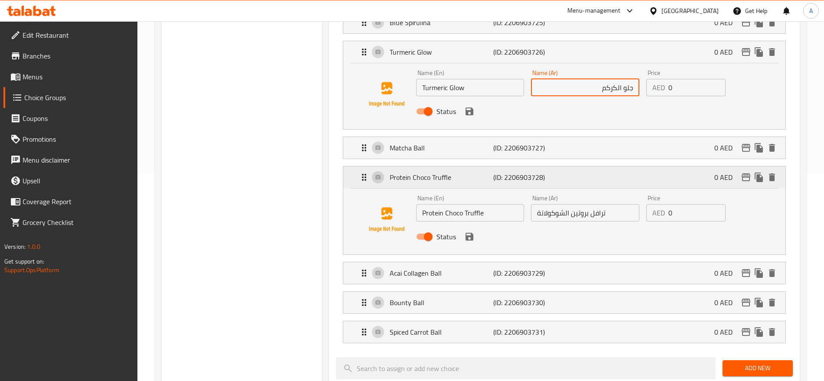
scroll to position [208, 0]
type input "جلو الكركم"
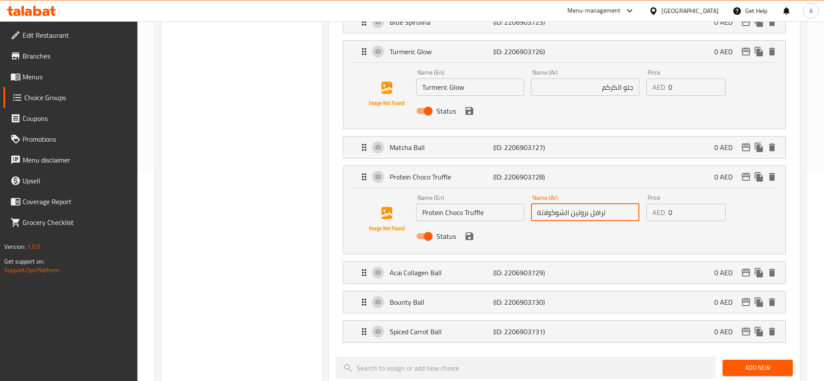
drag, startPoint x: 548, startPoint y: 188, endPoint x: 516, endPoint y: 187, distance: 31.6
click at [516, 191] on div "Name (En) Protein Choco Truffle Name (En) Name (Ar) ترافل بروتين الشوكولاتة Nam…" at bounding box center [585, 219] width 345 height 57
click at [470, 231] on icon "save" at bounding box center [469, 236] width 10 height 10
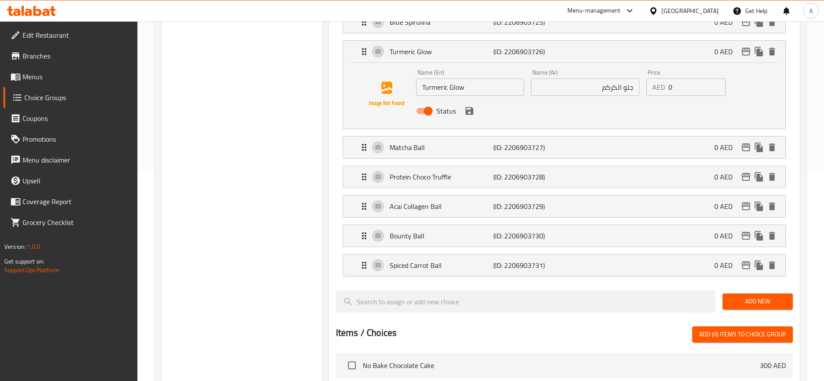
type input "ترافل بروتين الشوكو"
click at [469, 106] on icon "save" at bounding box center [469, 111] width 10 height 10
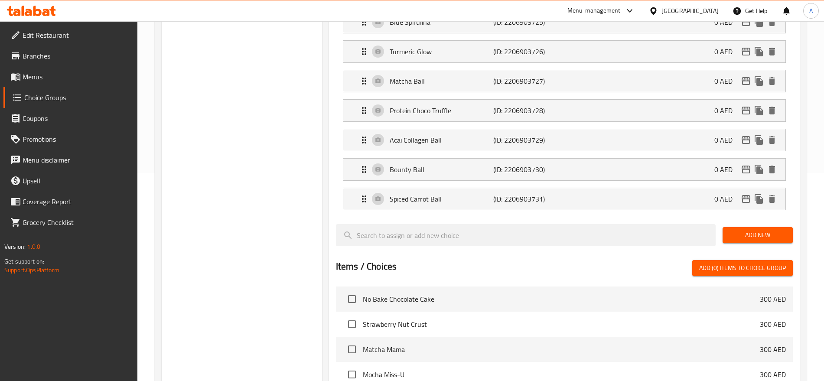
scroll to position [0, 0]
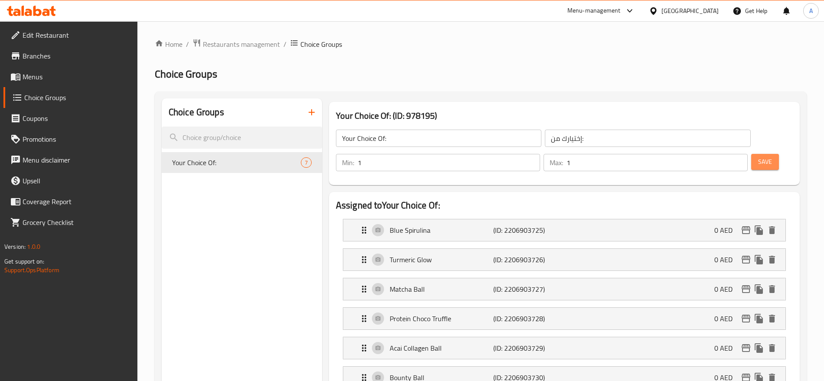
click at [751, 154] on button "Save" at bounding box center [765, 162] width 28 height 16
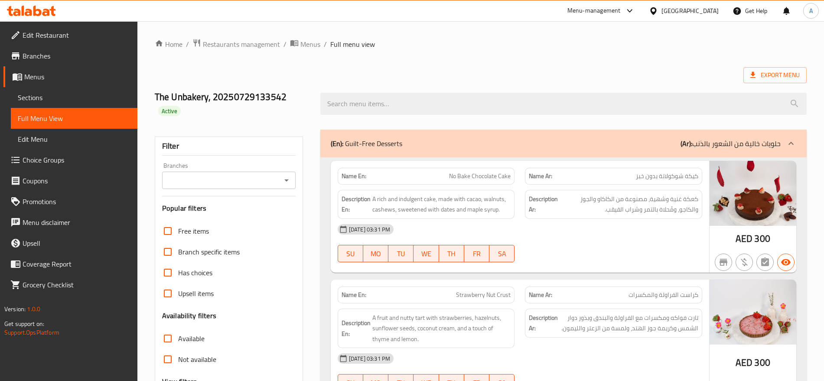
scroll to position [0, 0]
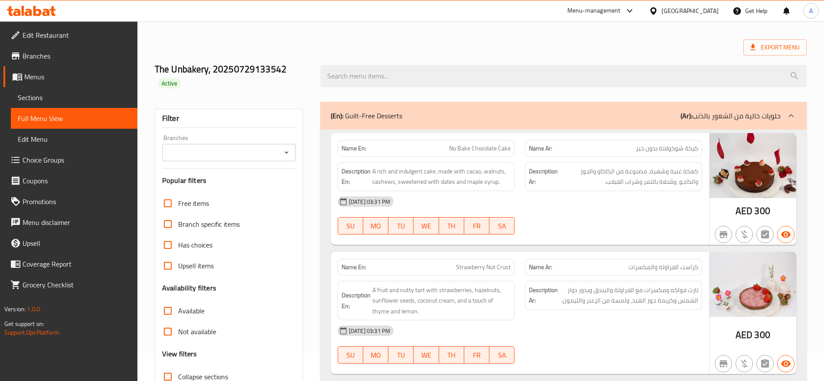
scroll to position [28, 0]
click at [411, 116] on div "(En): Guilt-Free Desserts (Ar): حلويات خالية من الشعور بالذنب" at bounding box center [556, 115] width 450 height 10
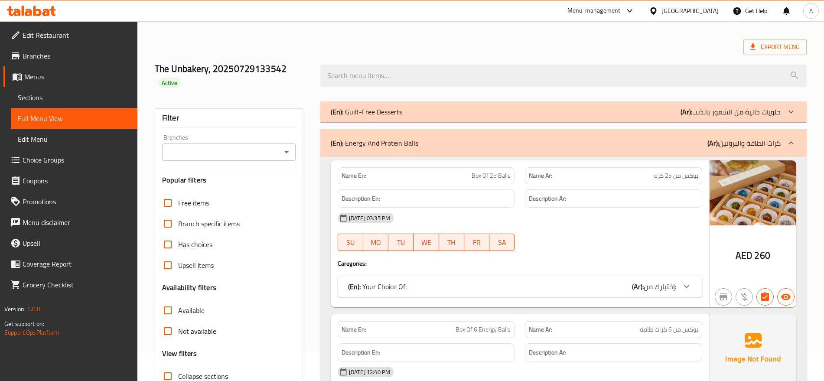
scroll to position [143, 0]
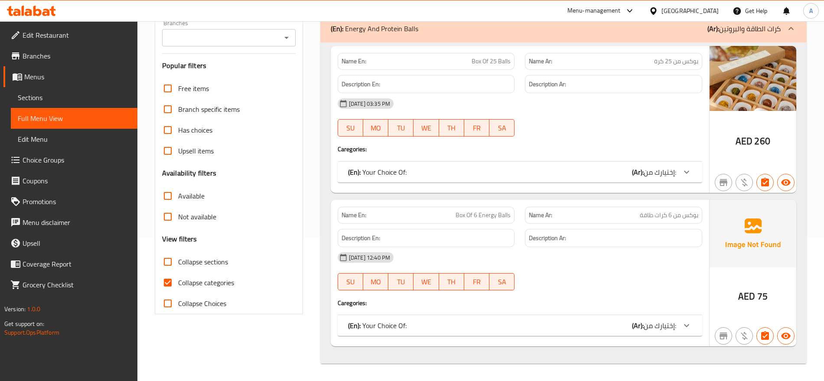
click at [208, 286] on span "Collapse categories" at bounding box center [206, 282] width 56 height 10
click at [178, 286] on input "Collapse categories" at bounding box center [167, 282] width 21 height 21
checkbox input "false"
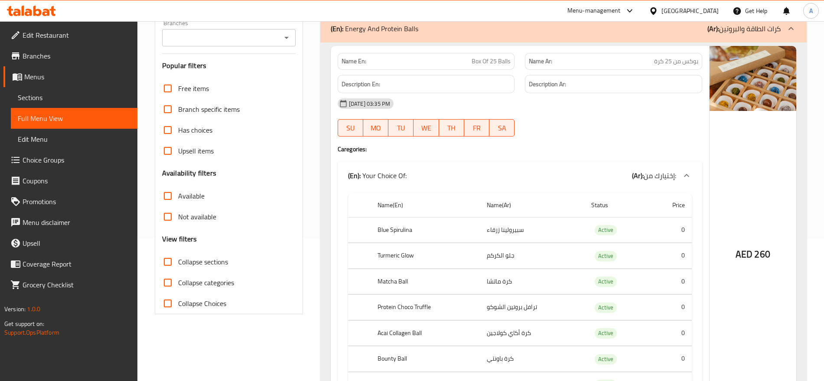
scroll to position [13, 0]
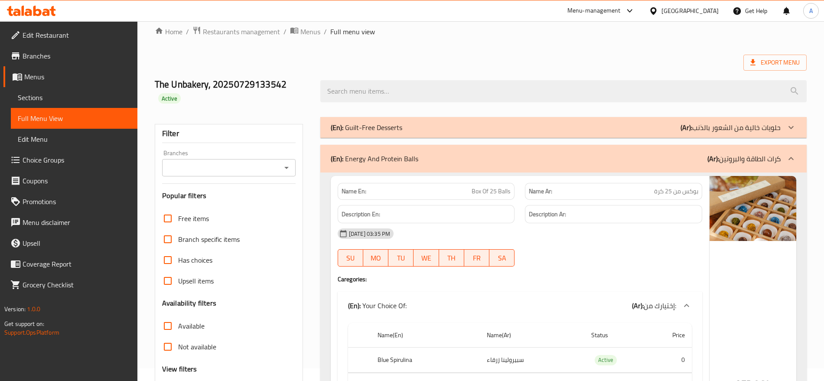
click at [378, 122] on p "(En): Guilt-Free Desserts" at bounding box center [367, 127] width 72 height 10
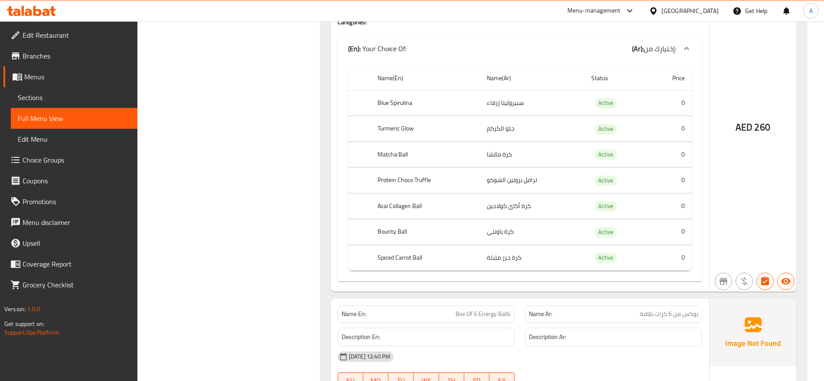
scroll to position [127, 0]
